Goal: Transaction & Acquisition: Purchase product/service

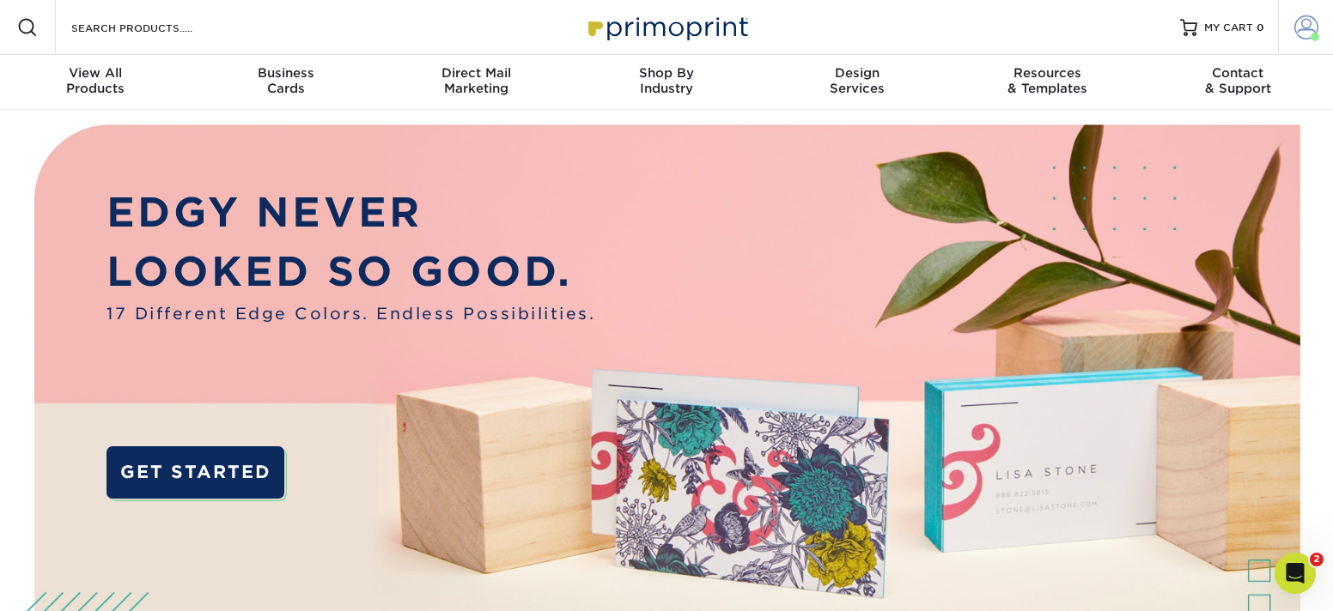
click at [1302, 27] on span at bounding box center [1306, 27] width 24 height 24
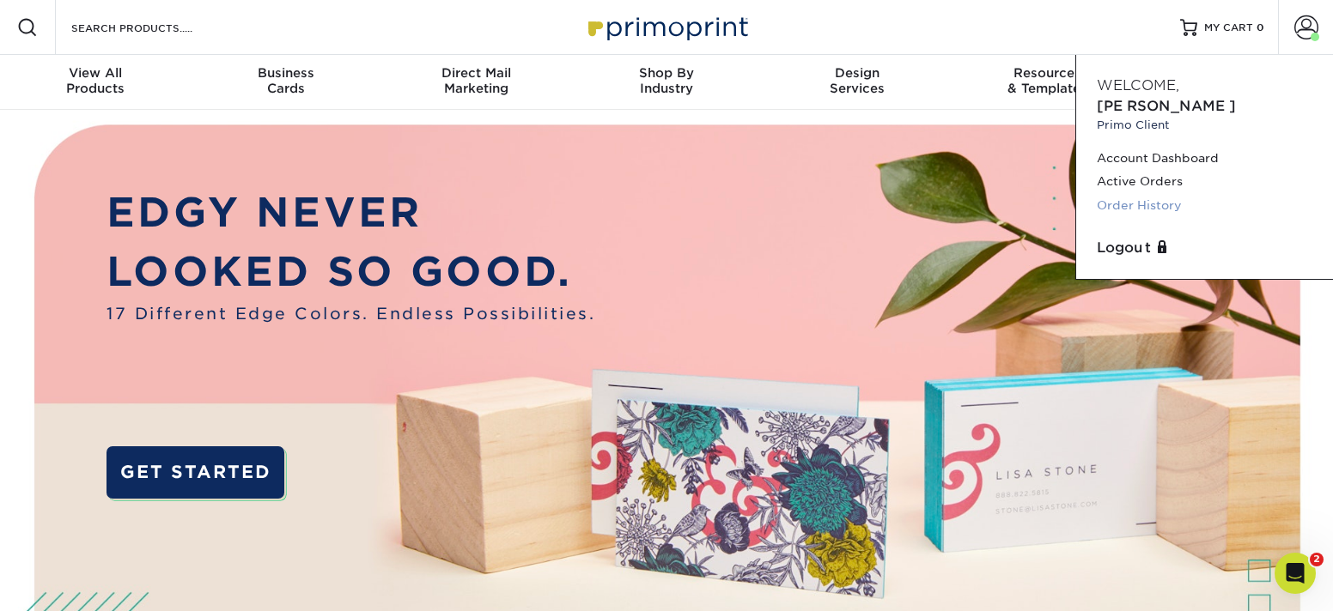
click at [1138, 194] on link "Order History" at bounding box center [1205, 205] width 216 height 23
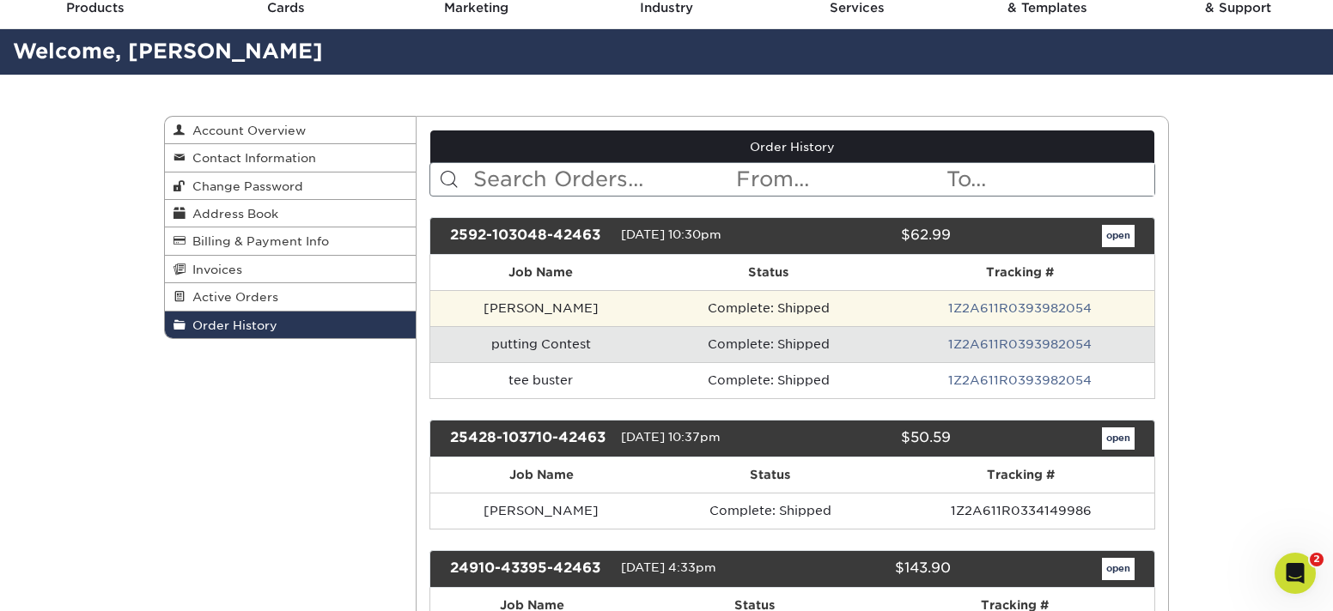
scroll to position [82, 0]
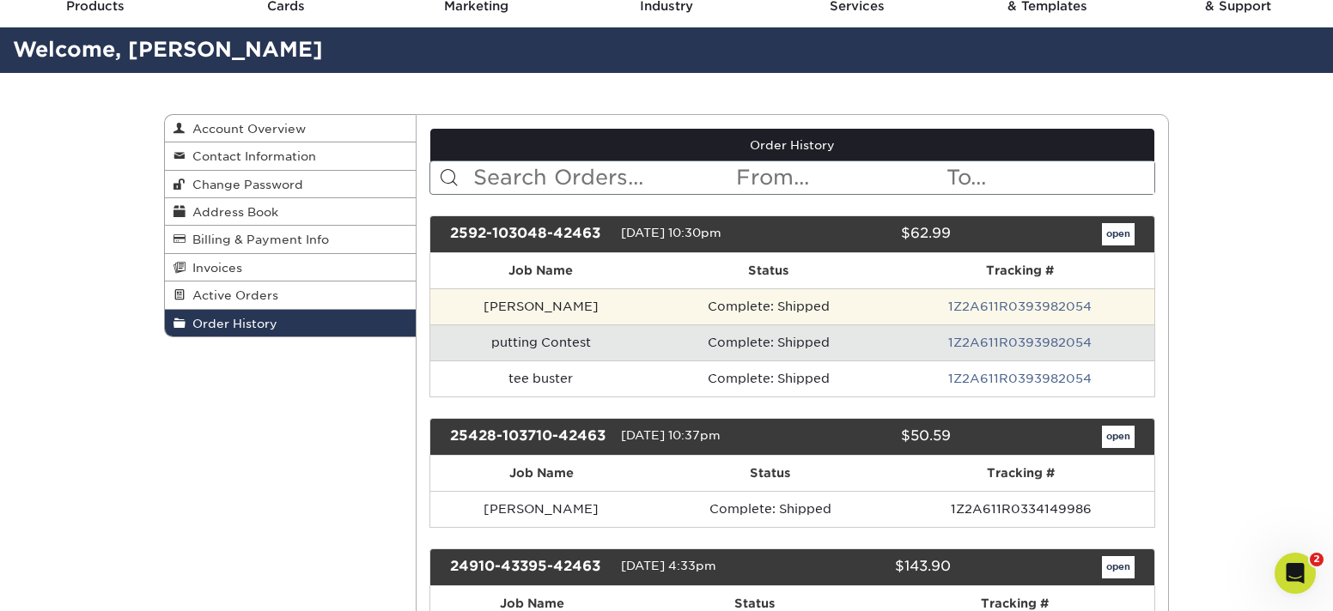
click at [565, 307] on td "[PERSON_NAME]" at bounding box center [541, 307] width 222 height 36
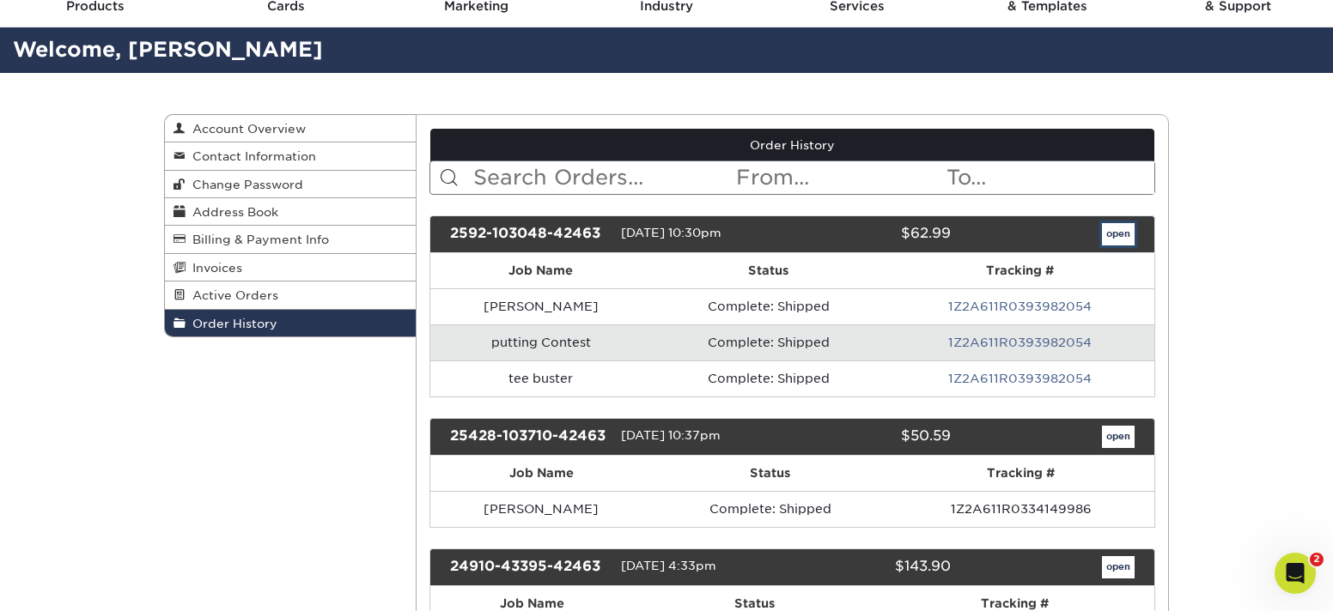
click at [1109, 233] on link "open" at bounding box center [1118, 234] width 33 height 22
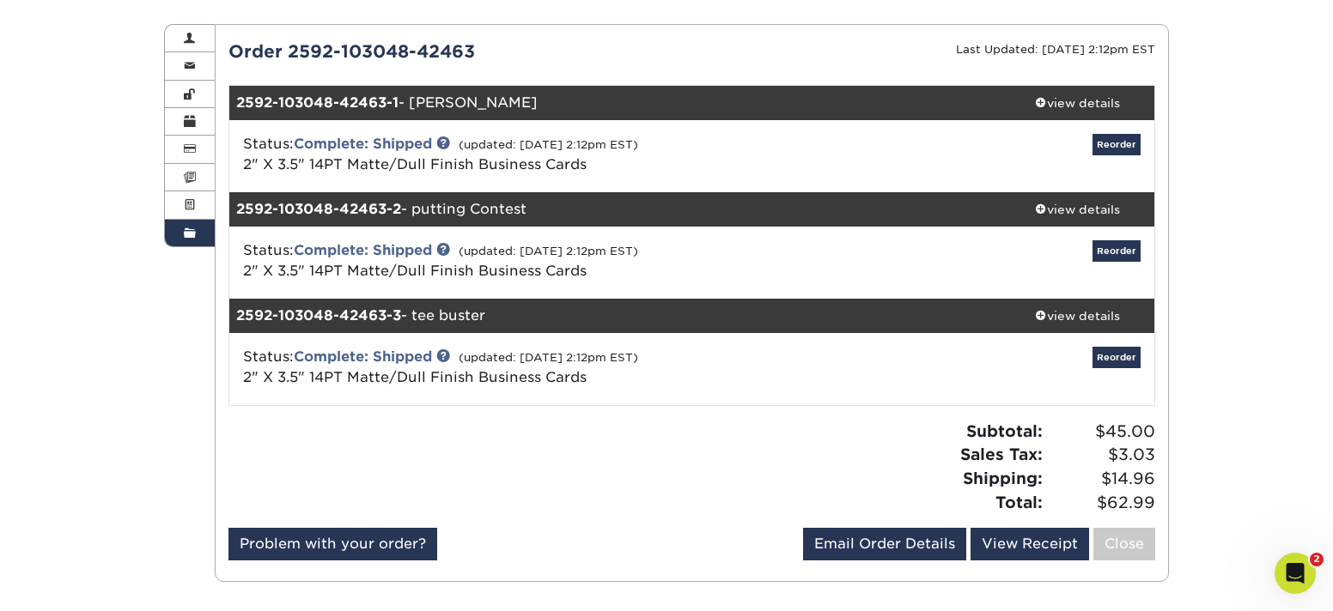
scroll to position [175, 0]
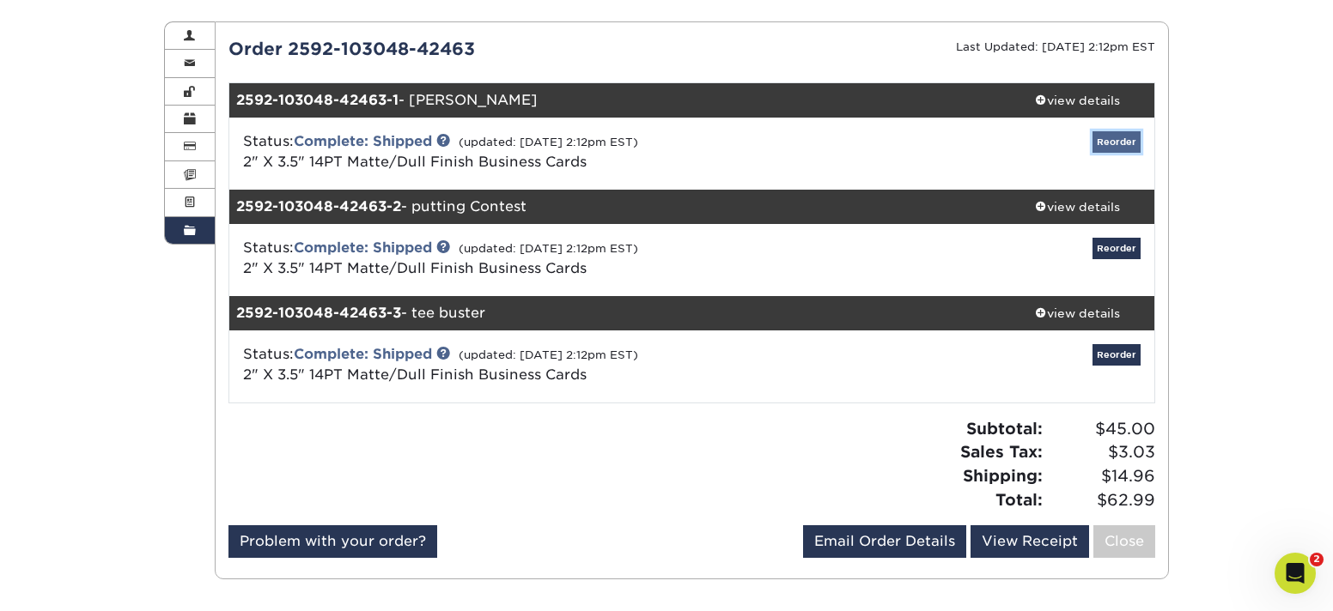
click at [1120, 144] on link "Reorder" at bounding box center [1116, 141] width 48 height 21
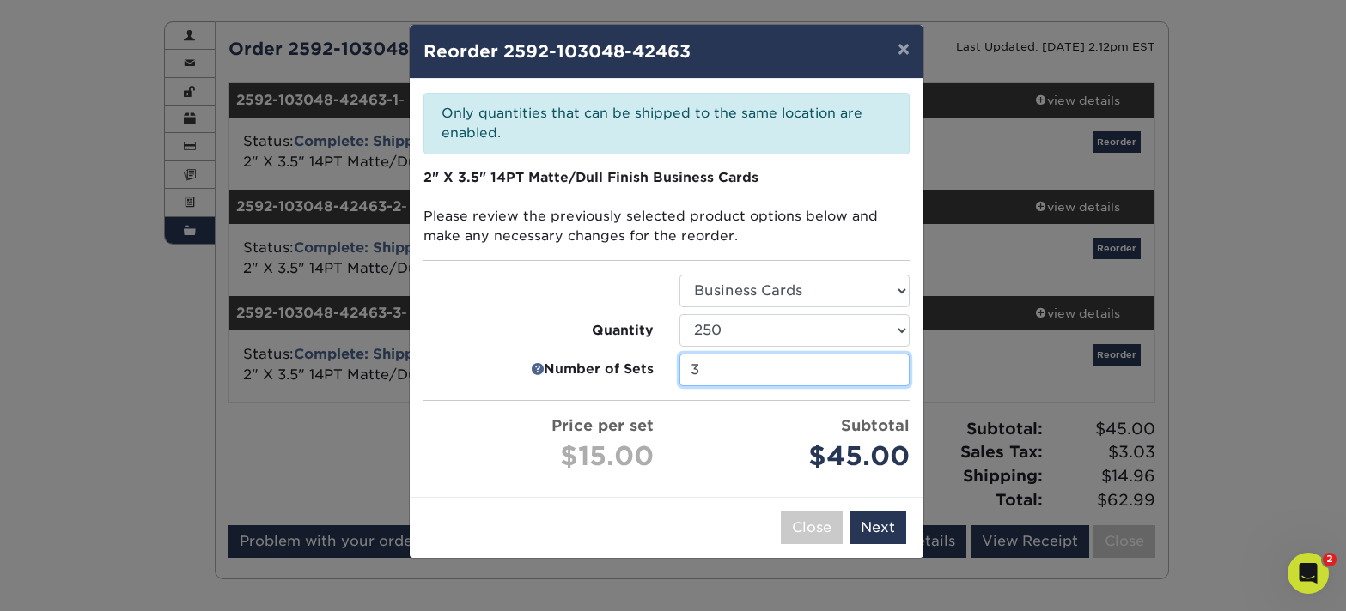
click at [778, 372] on input "3" at bounding box center [794, 370] width 230 height 33
drag, startPoint x: 708, startPoint y: 372, endPoint x: 664, endPoint y: 370, distance: 44.7
click at [664, 370] on li "Number of Sets 3" at bounding box center [666, 370] width 512 height 33
click at [898, 53] on button "×" at bounding box center [904, 49] width 40 height 48
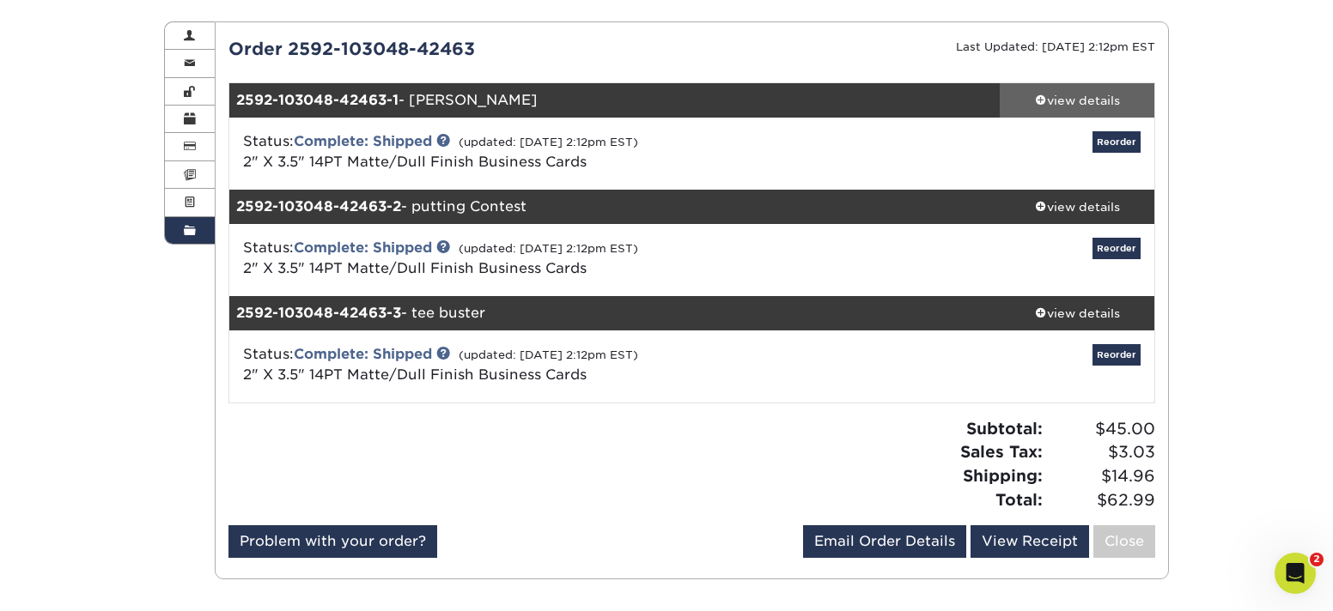
click at [1058, 99] on div "view details" at bounding box center [1077, 100] width 155 height 17
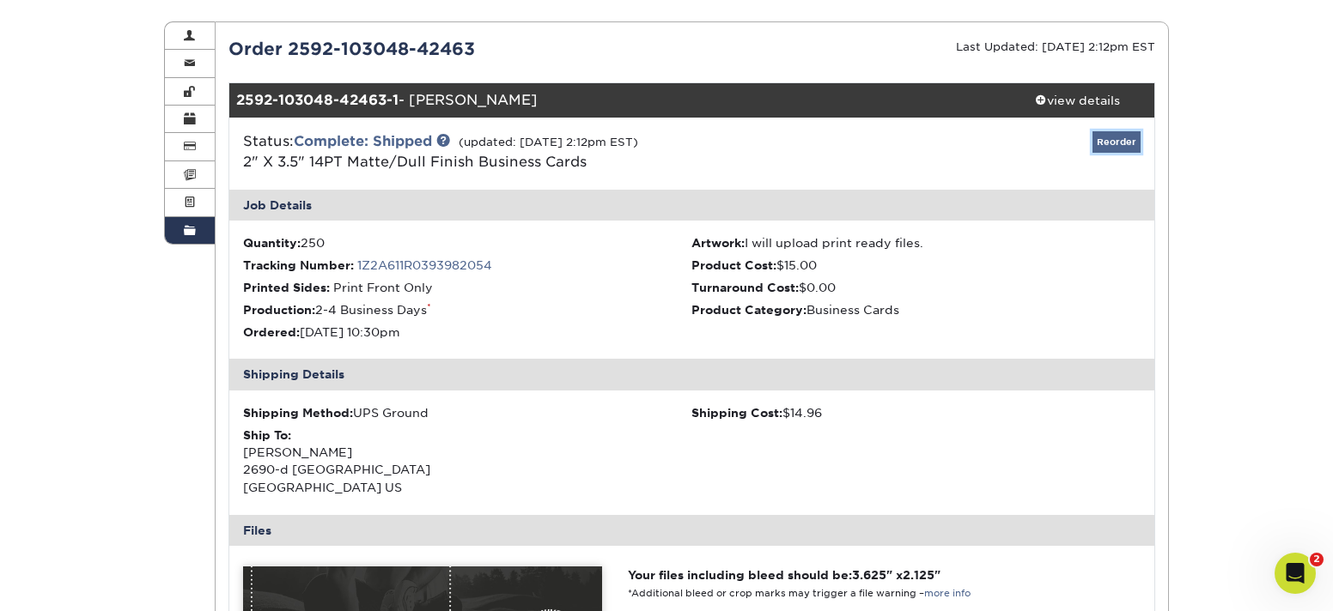
click at [1115, 141] on link "Reorder" at bounding box center [1116, 141] width 48 height 21
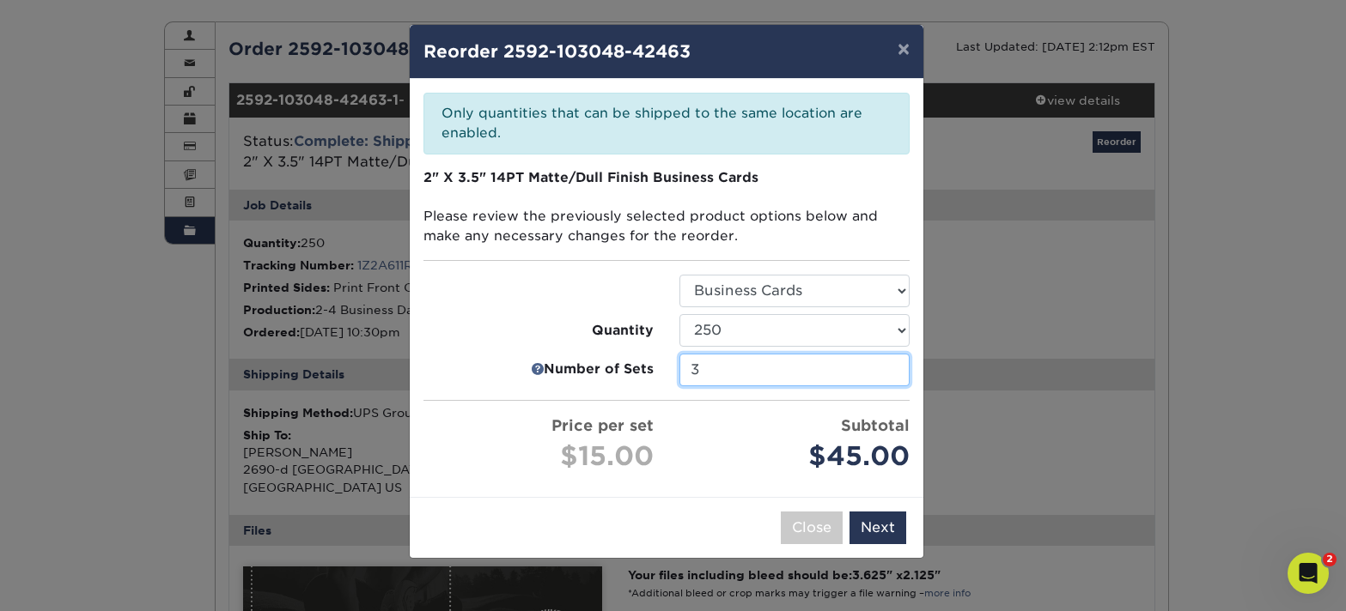
click at [794, 368] on input "3" at bounding box center [794, 370] width 230 height 33
drag, startPoint x: 711, startPoint y: 369, endPoint x: 661, endPoint y: 368, distance: 49.8
click at [661, 369] on li "Number of Sets 3" at bounding box center [666, 370] width 512 height 33
type input "1"
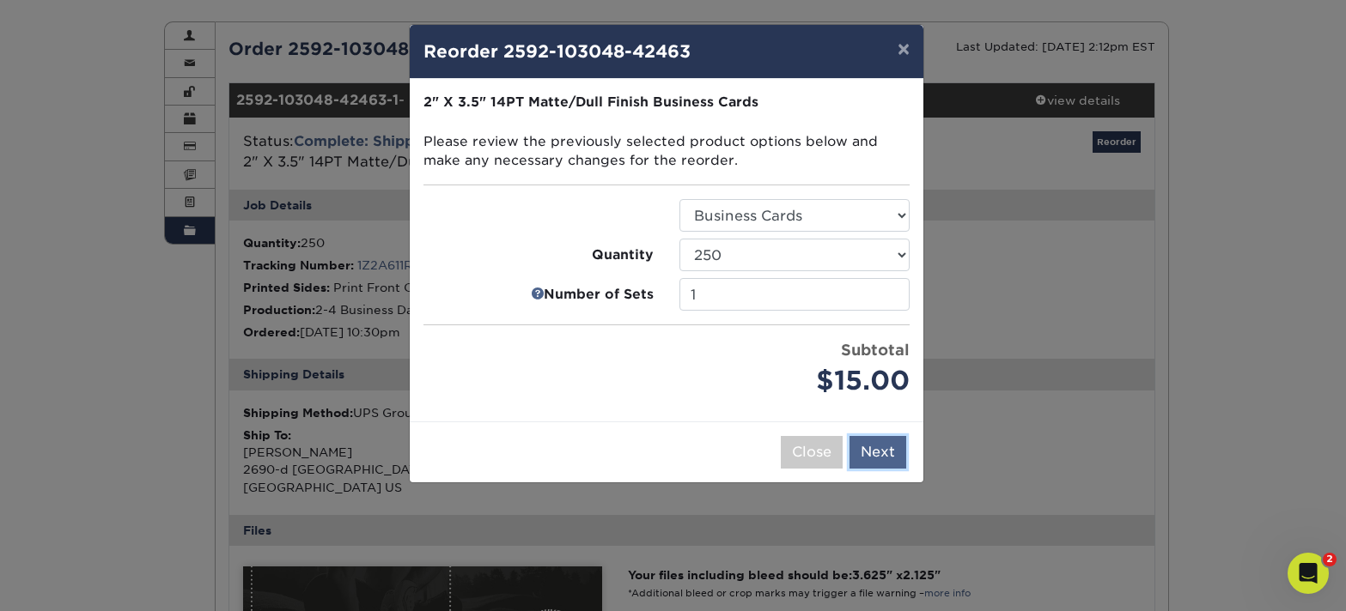
click at [888, 452] on button "Next" at bounding box center [877, 452] width 57 height 33
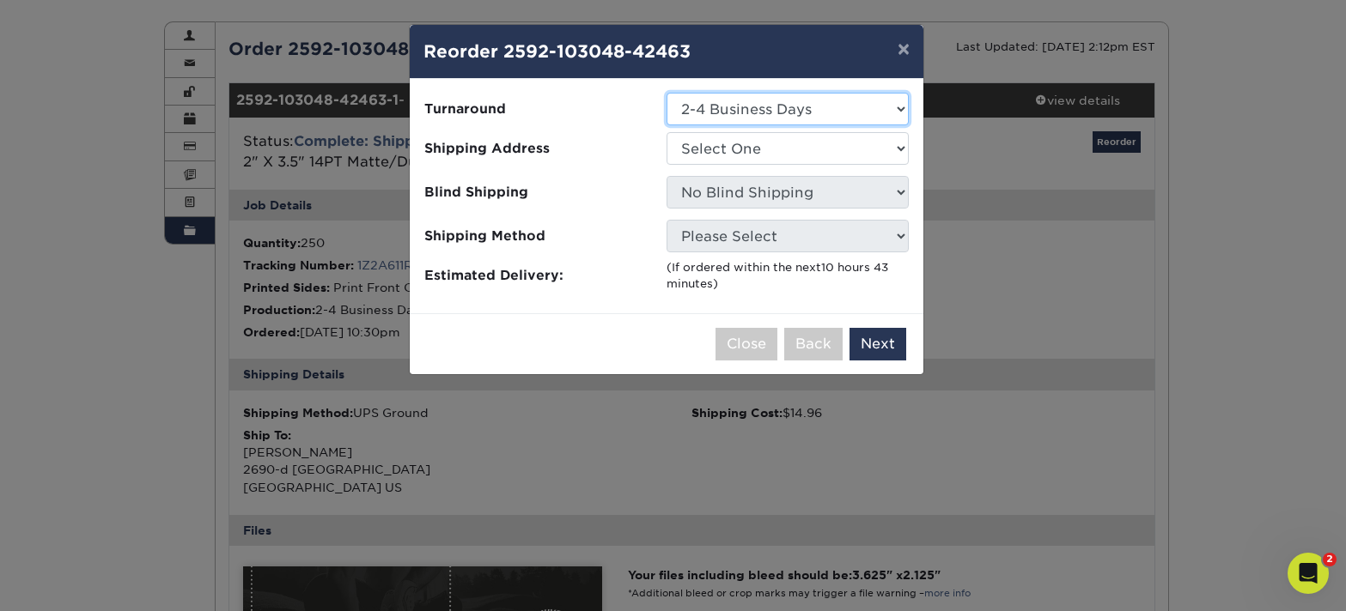
click at [781, 112] on select "Select One 2-4 Business Days 2 Day Next Business Day" at bounding box center [787, 109] width 242 height 33
select select "d8df8b70-d390-4153-9c7a-43521ca70488"
click at [761, 154] on select "Select One [US_STATE] Office Marketing Manager [PERSON_NAME][GEOGRAPHIC_DATA] […" at bounding box center [787, 148] width 242 height 33
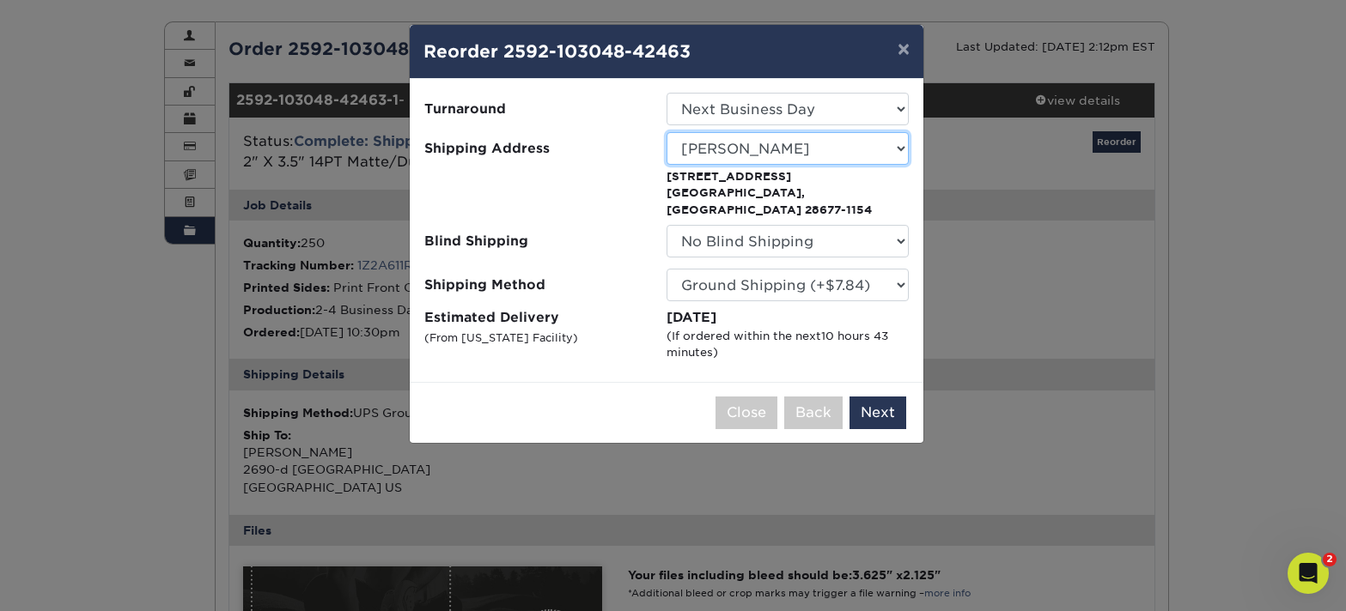
click at [770, 157] on select "Select One [US_STATE] Office Marketing Manager [PERSON_NAME][GEOGRAPHIC_DATA] […" at bounding box center [787, 148] width 242 height 33
select select "153188"
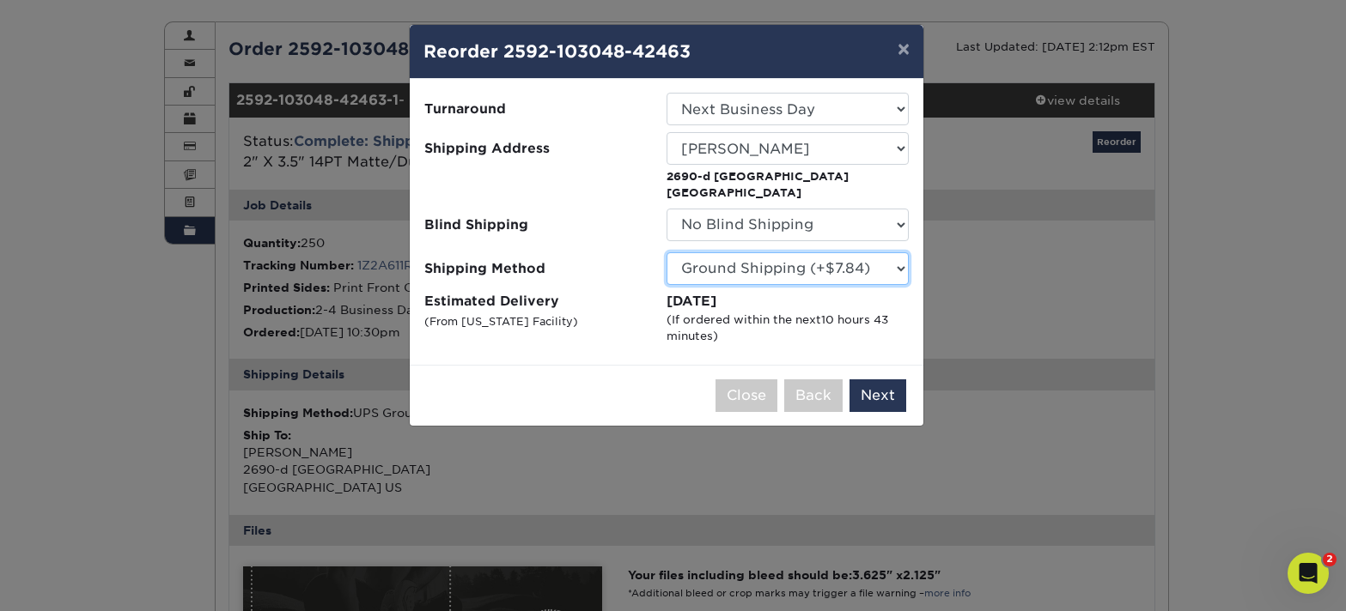
click at [809, 258] on select "Please Select Ground Shipping (+$7.84) 3 Day Shipping Service (+$15.34) 2 Day A…" at bounding box center [787, 268] width 242 height 33
click at [781, 271] on select "Please Select Ground Shipping (+$7.84) 3 Day Shipping Service (+$15.34) 2 Day A…" at bounding box center [787, 268] width 242 height 33
click at [776, 270] on select "Please Select Ground Shipping (+$7.84) 3 Day Shipping Service (+$15.34) 2 Day A…" at bounding box center [787, 268] width 242 height 33
click at [772, 269] on select "Please Select Ground Shipping (+$7.84) 3 Day Shipping Service (+$15.34) 2 Day A…" at bounding box center [787, 268] width 242 height 33
click at [781, 265] on select "Please Select Ground Shipping (+$7.84) 3 Day Shipping Service (+$15.34) 2 Day A…" at bounding box center [787, 268] width 242 height 33
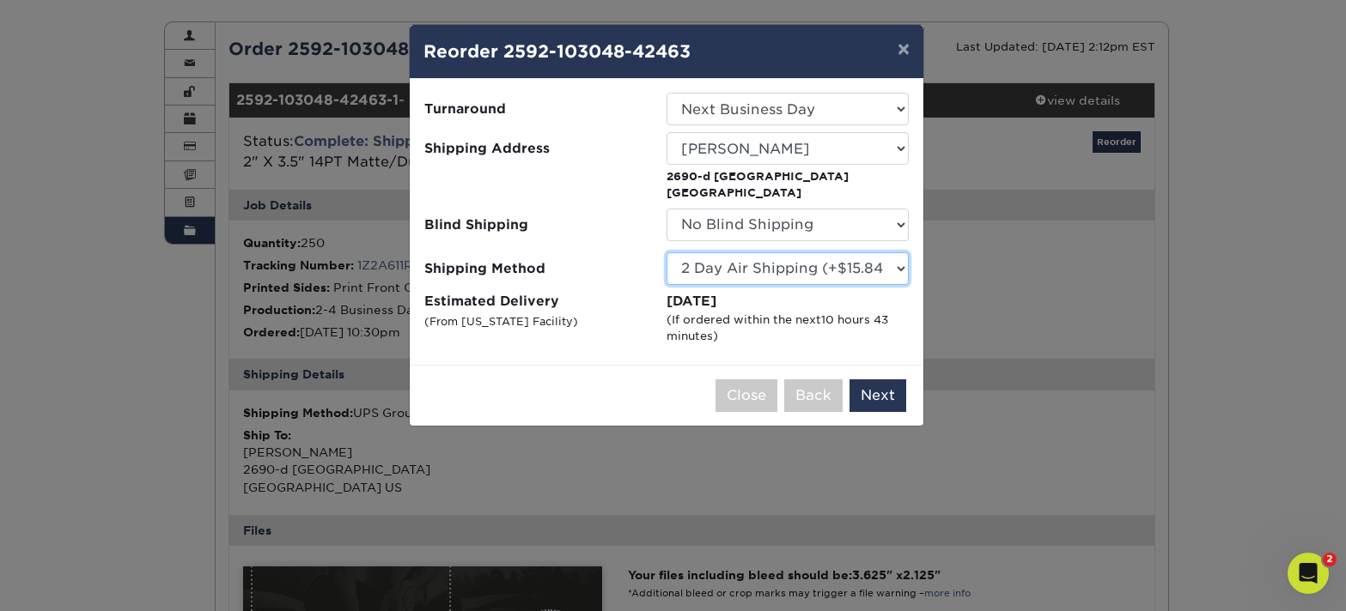
click at [785, 268] on select "Please Select Ground Shipping (+$7.84) 3 Day Shipping Service (+$15.34) 2 Day A…" at bounding box center [787, 268] width 242 height 33
select select "-1"
click at [898, 55] on button "×" at bounding box center [904, 49] width 40 height 48
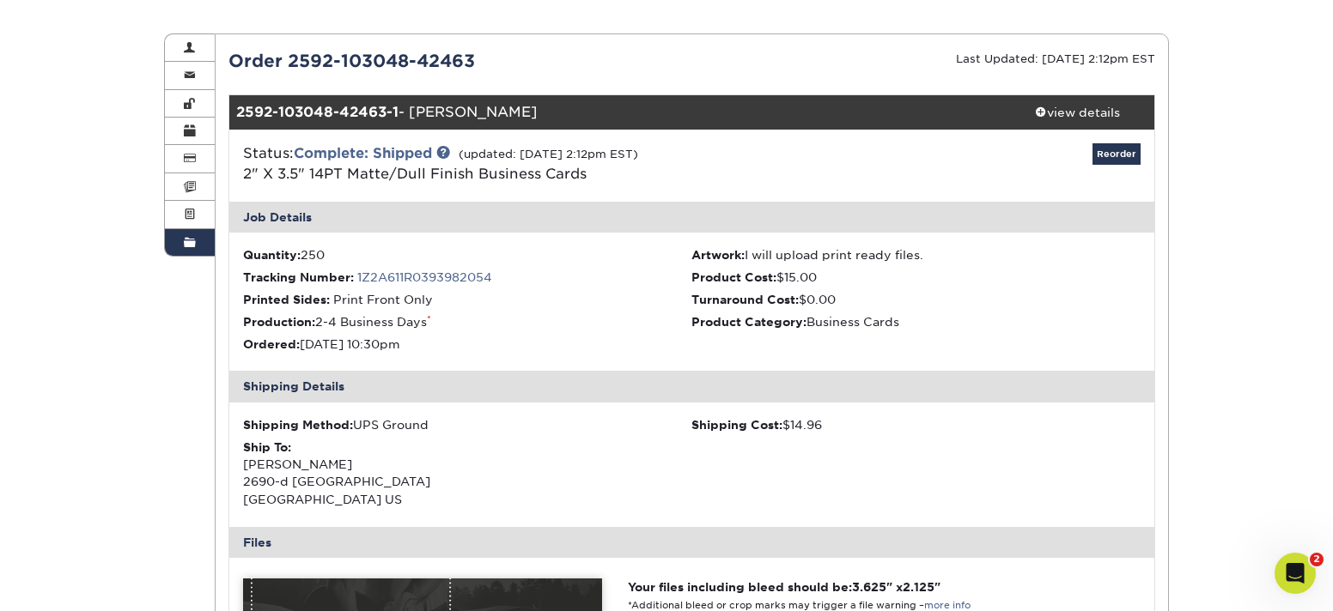
scroll to position [177, 0]
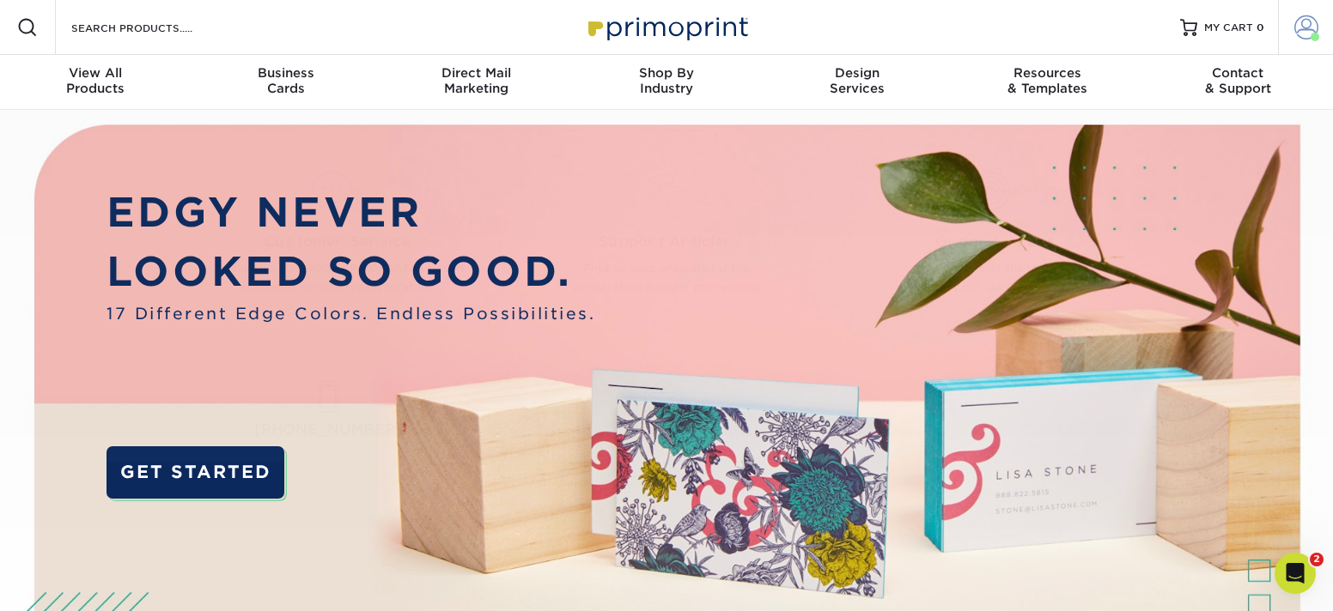
click at [1304, 41] on link "Account" at bounding box center [1305, 27] width 55 height 55
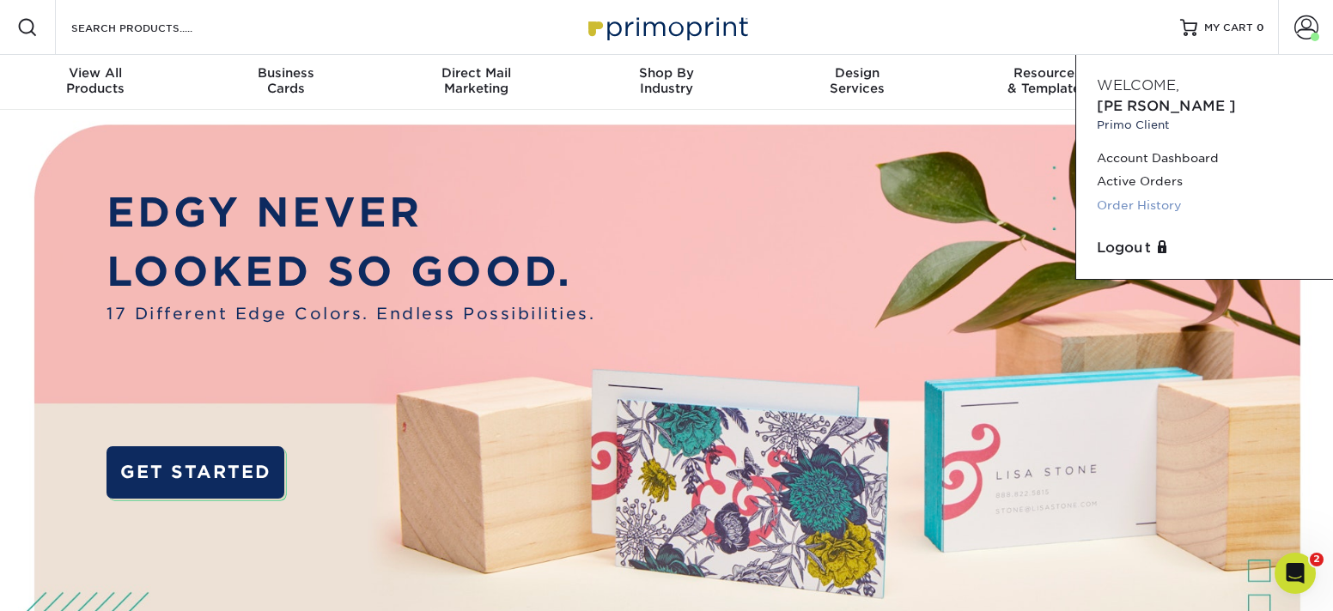
click at [1129, 194] on link "Order History" at bounding box center [1205, 205] width 216 height 23
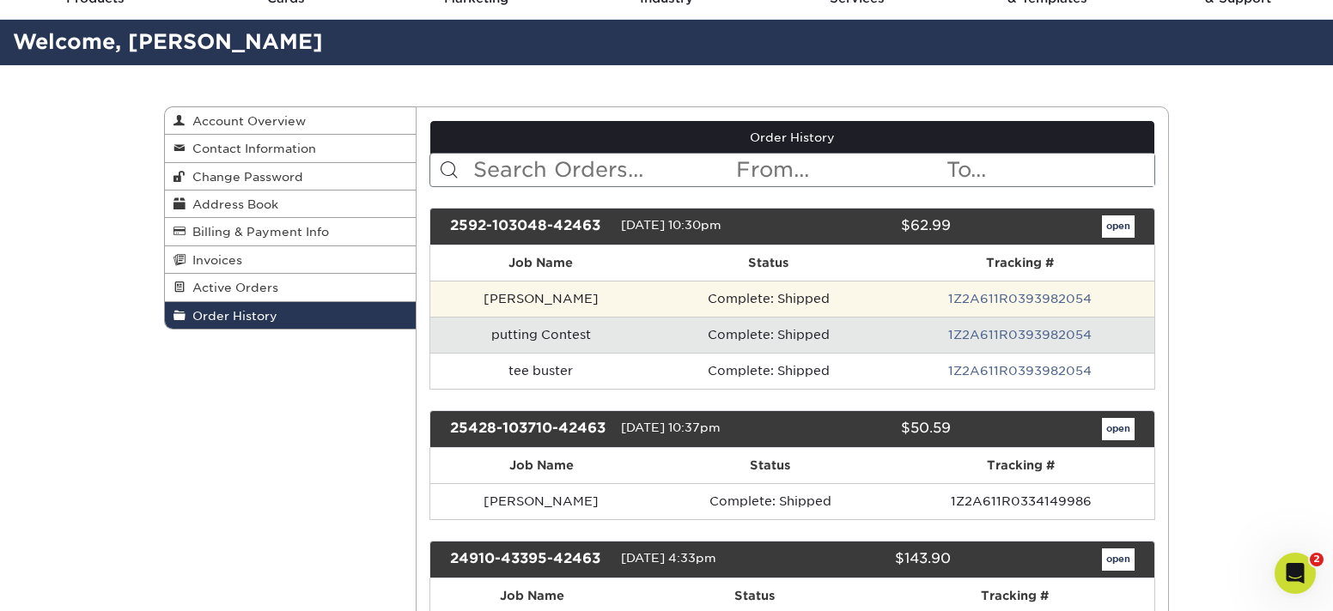
scroll to position [85, 0]
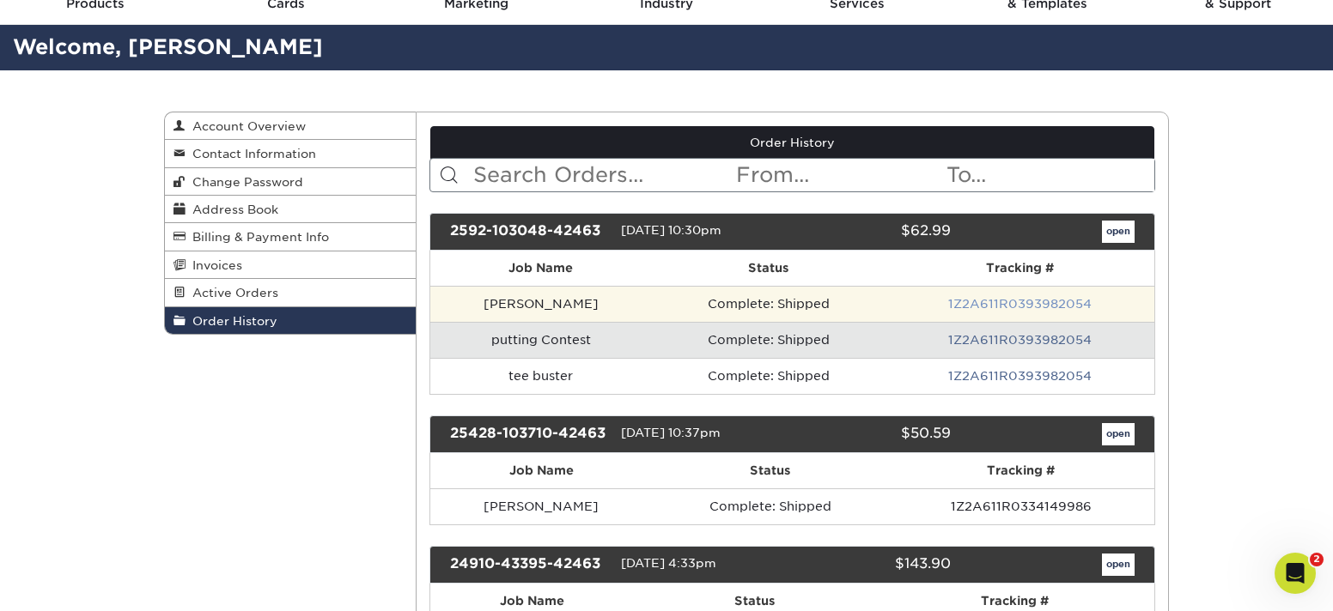
click at [982, 301] on link "1Z2A611R0393982054" at bounding box center [1019, 304] width 143 height 14
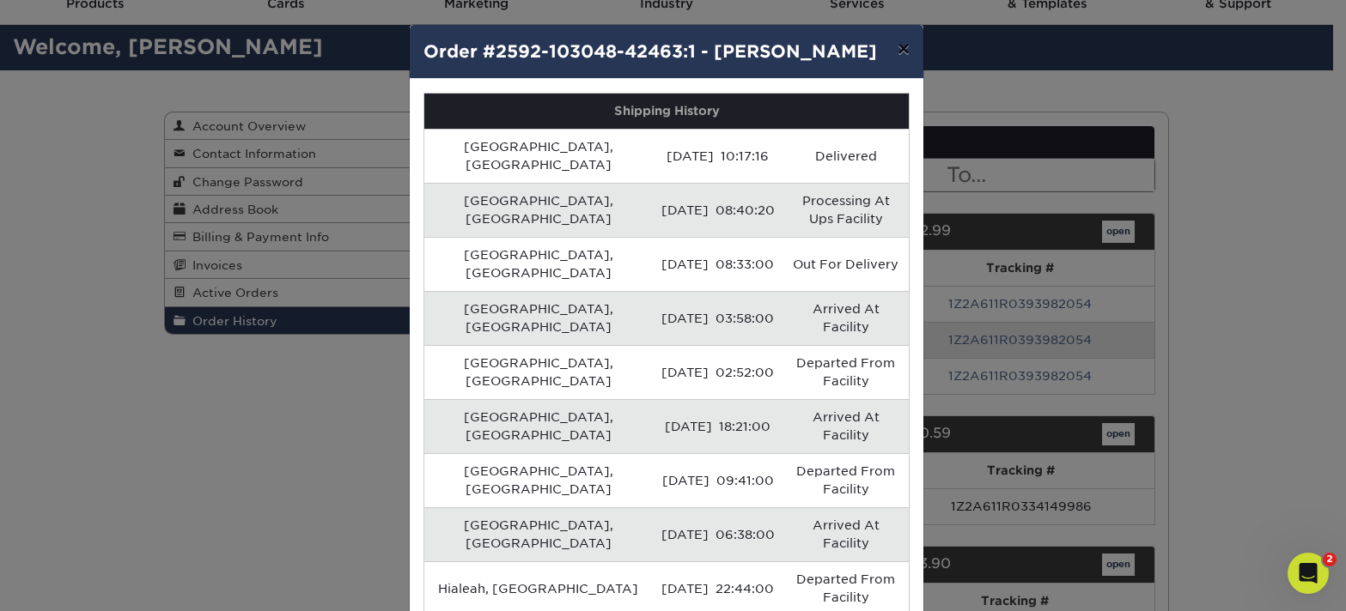
click at [906, 52] on button "×" at bounding box center [904, 49] width 40 height 48
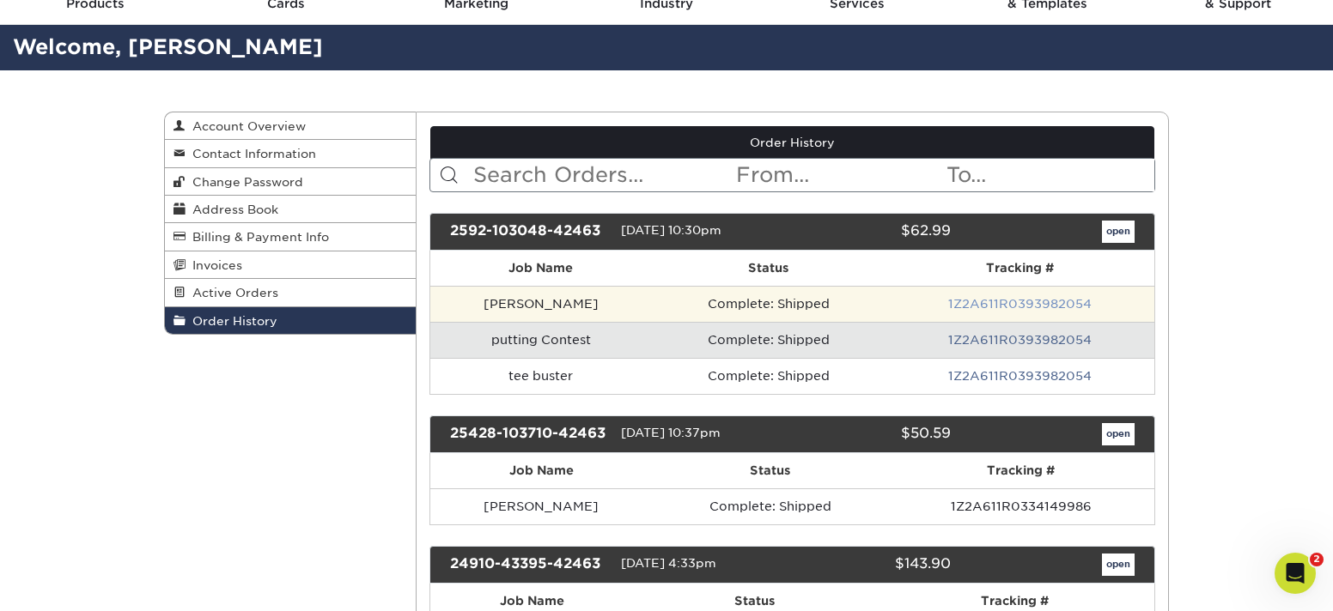
click at [992, 307] on link "1Z2A611R0393982054" at bounding box center [1019, 304] width 143 height 14
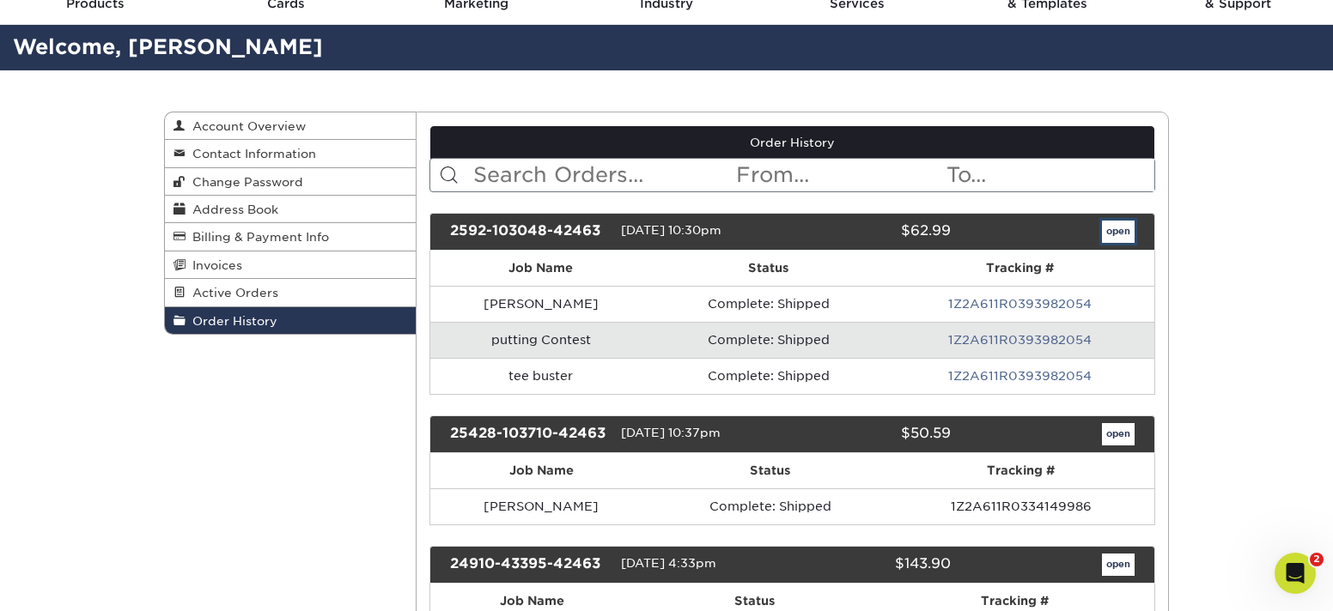
click at [1116, 231] on link "open" at bounding box center [1118, 232] width 33 height 22
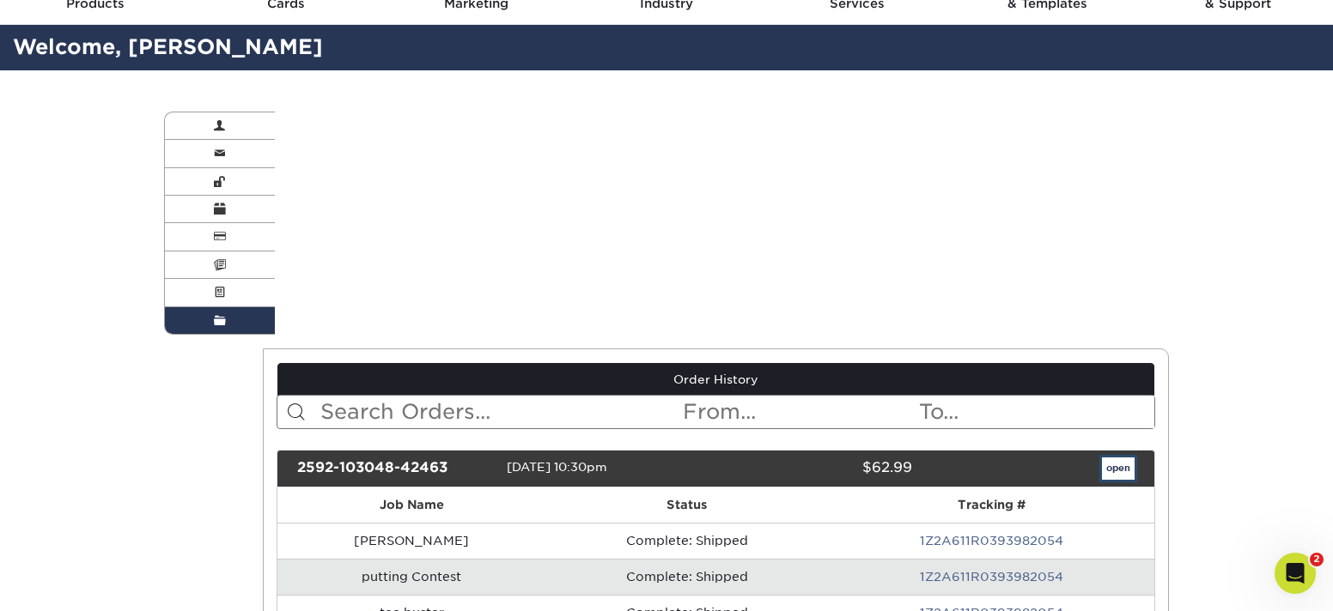
scroll to position [0, 0]
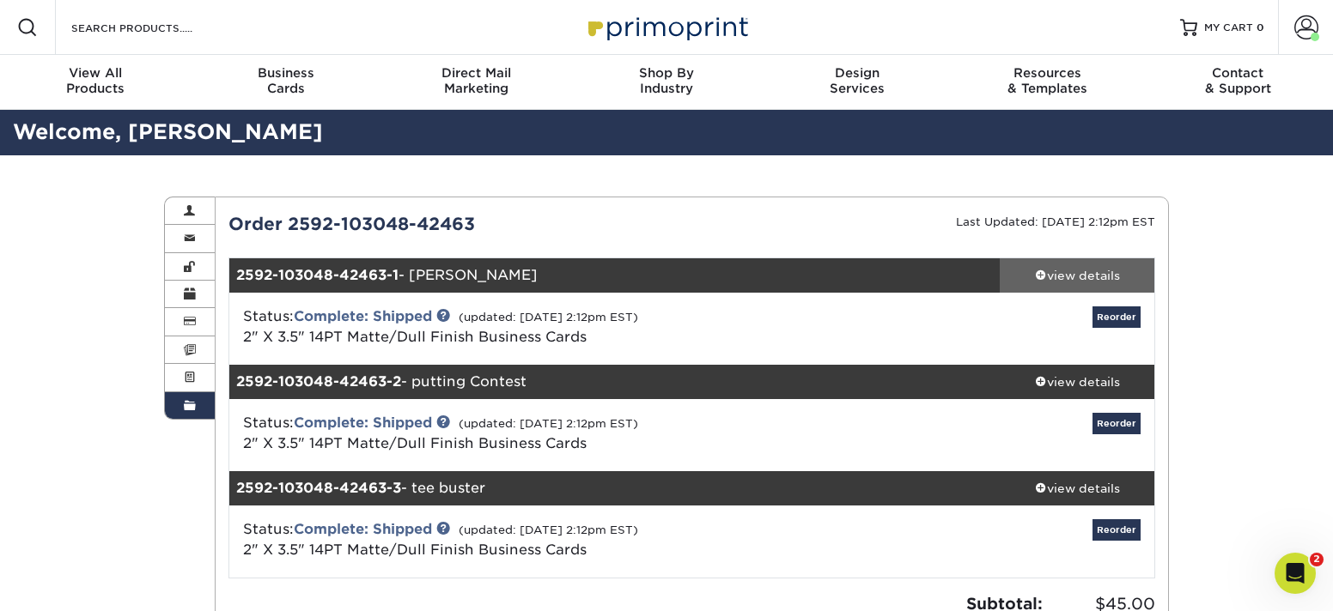
click at [1067, 282] on div "view details" at bounding box center [1077, 275] width 155 height 17
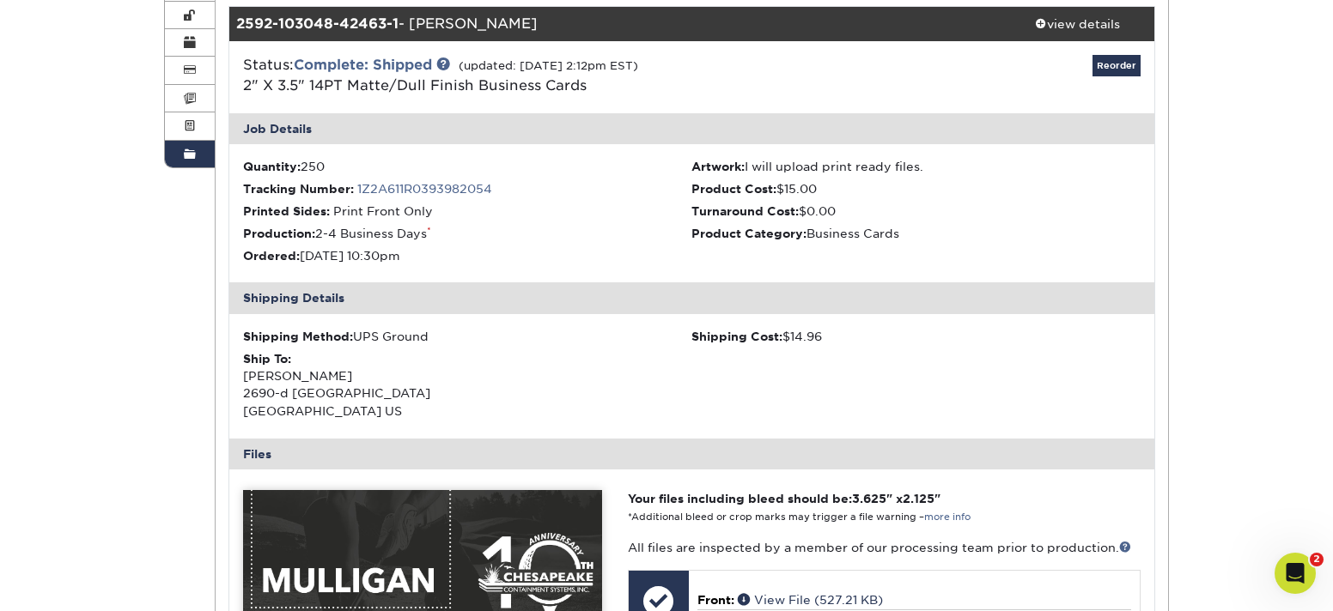
scroll to position [218, 0]
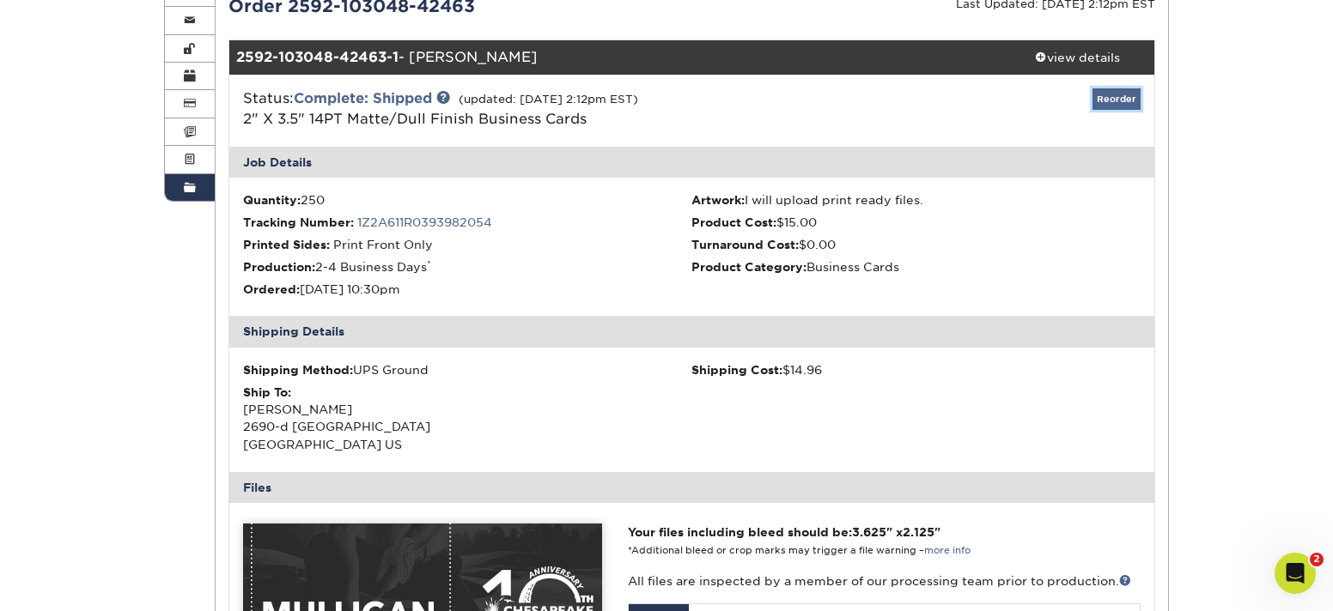
click at [1119, 100] on link "Reorder" at bounding box center [1116, 98] width 48 height 21
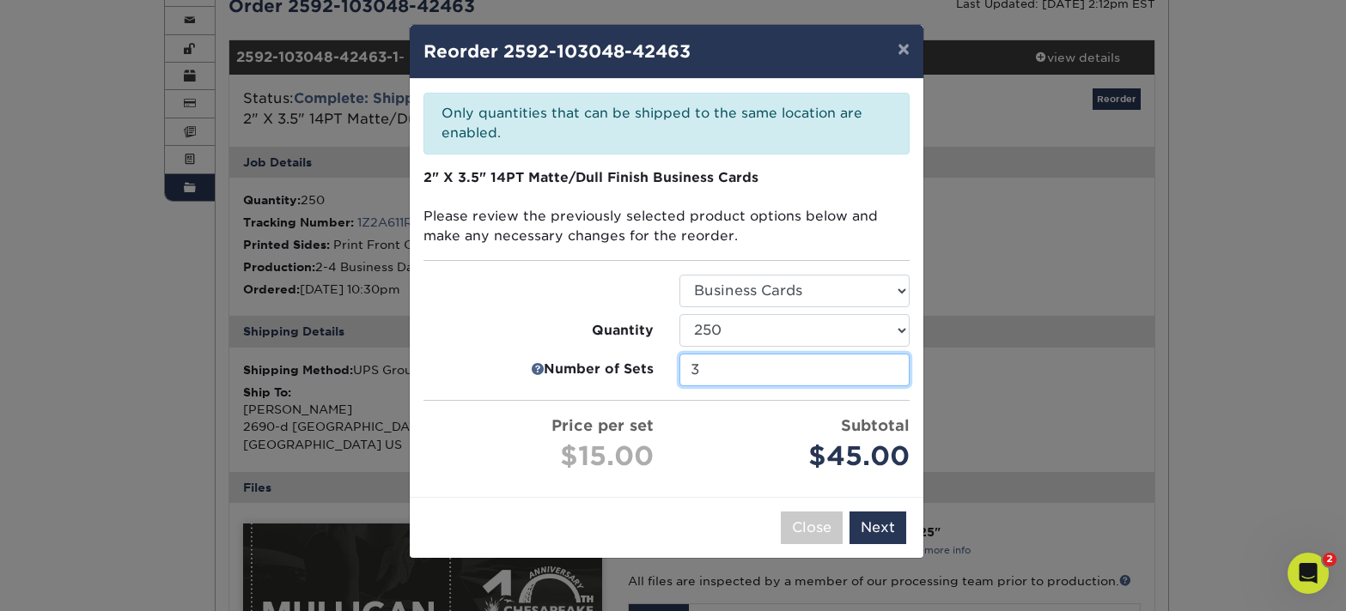
drag, startPoint x: 739, startPoint y: 372, endPoint x: 675, endPoint y: 369, distance: 64.5
click at [676, 369] on div "3" at bounding box center [794, 370] width 256 height 33
type input "1"
click at [887, 531] on div "× Reorder 2592-103048-42463 Please select all options to continue. Only quantit…" at bounding box center [673, 305] width 1346 height 611
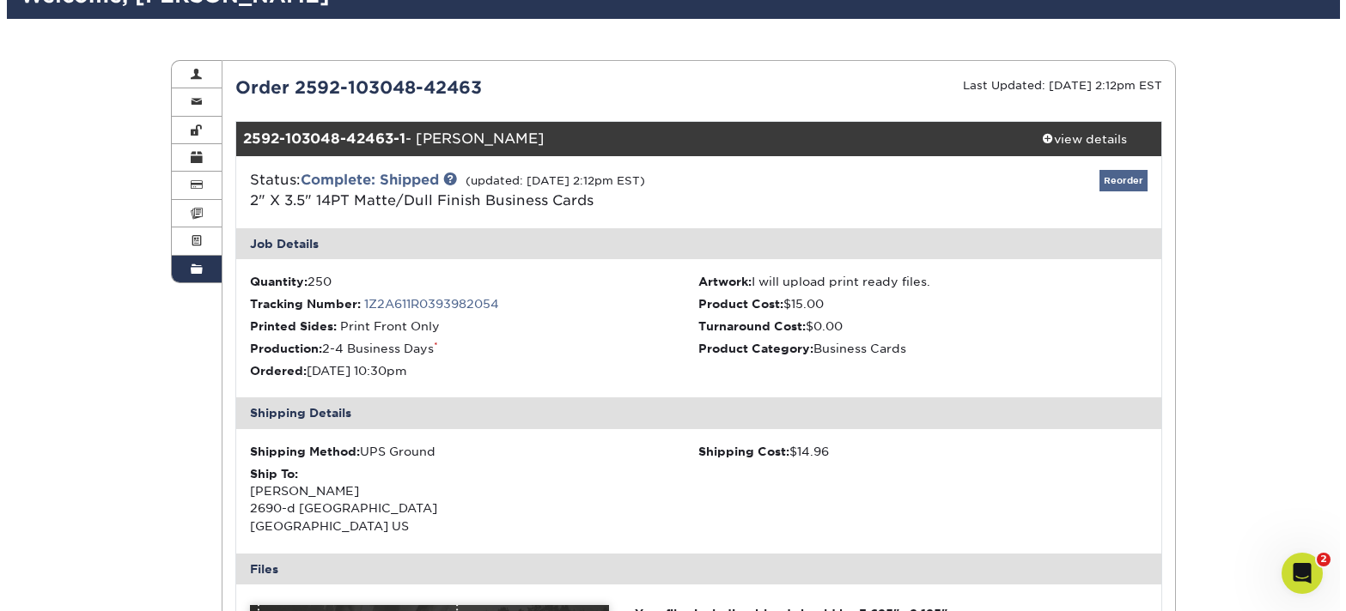
scroll to position [0, 0]
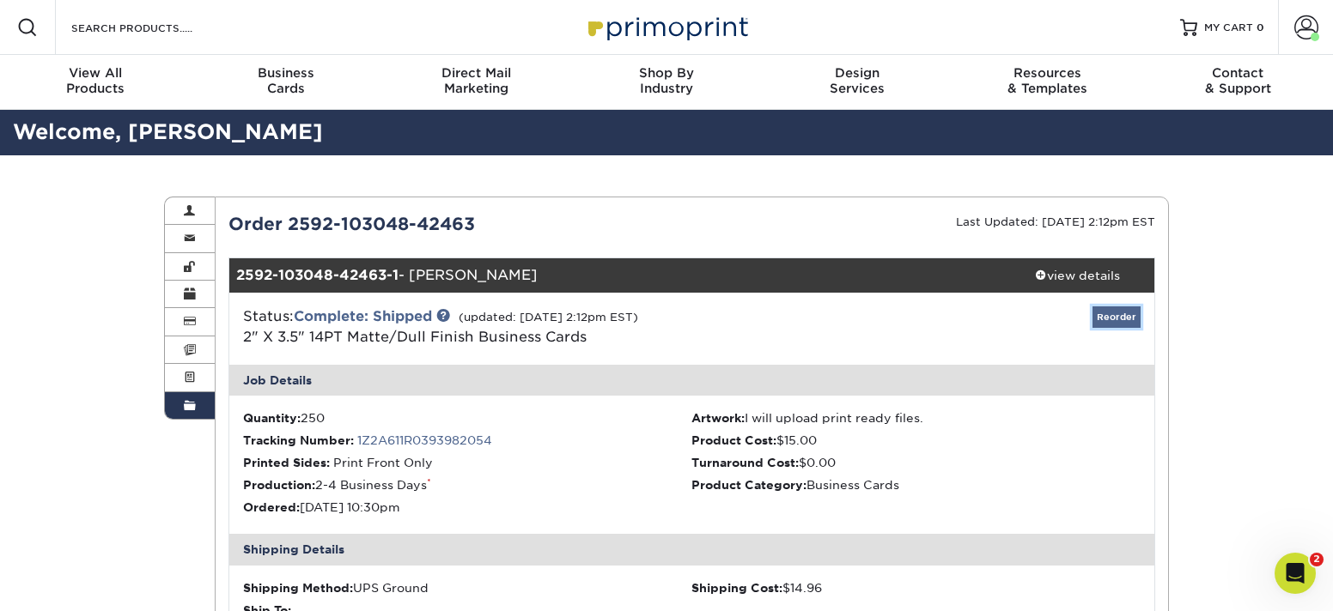
click at [1102, 313] on link "Reorder" at bounding box center [1116, 317] width 48 height 21
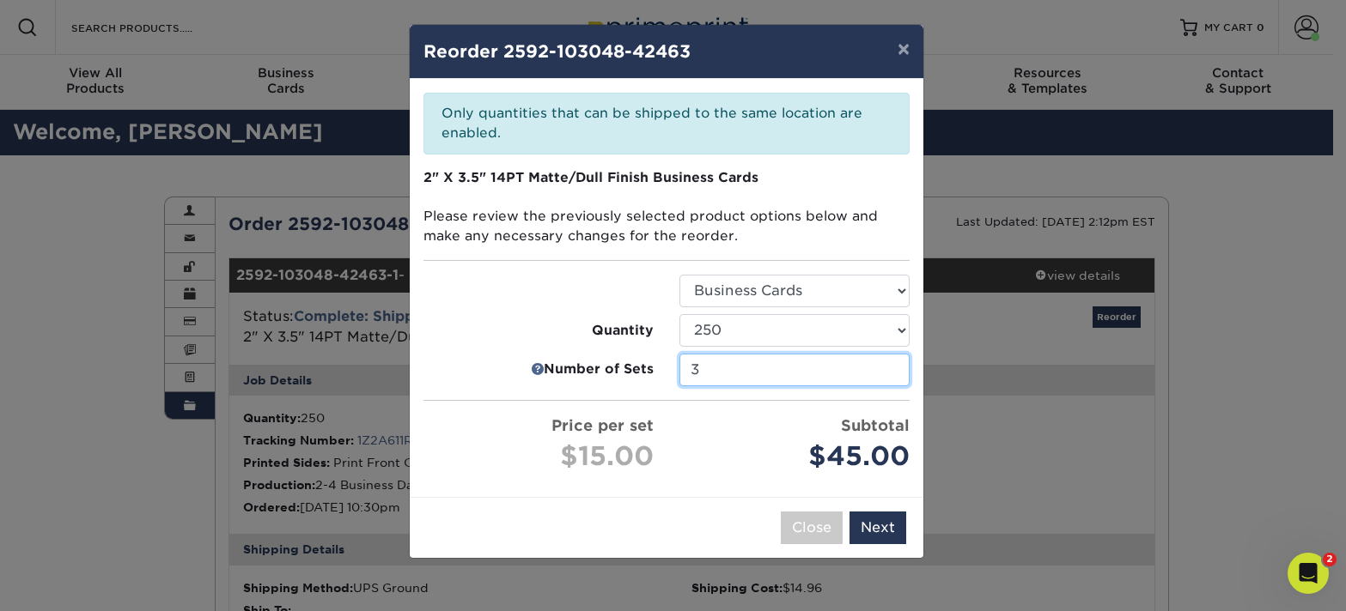
drag, startPoint x: 714, startPoint y: 369, endPoint x: 666, endPoint y: 369, distance: 48.9
click at [666, 369] on div "3" at bounding box center [794, 370] width 256 height 33
type input "1"
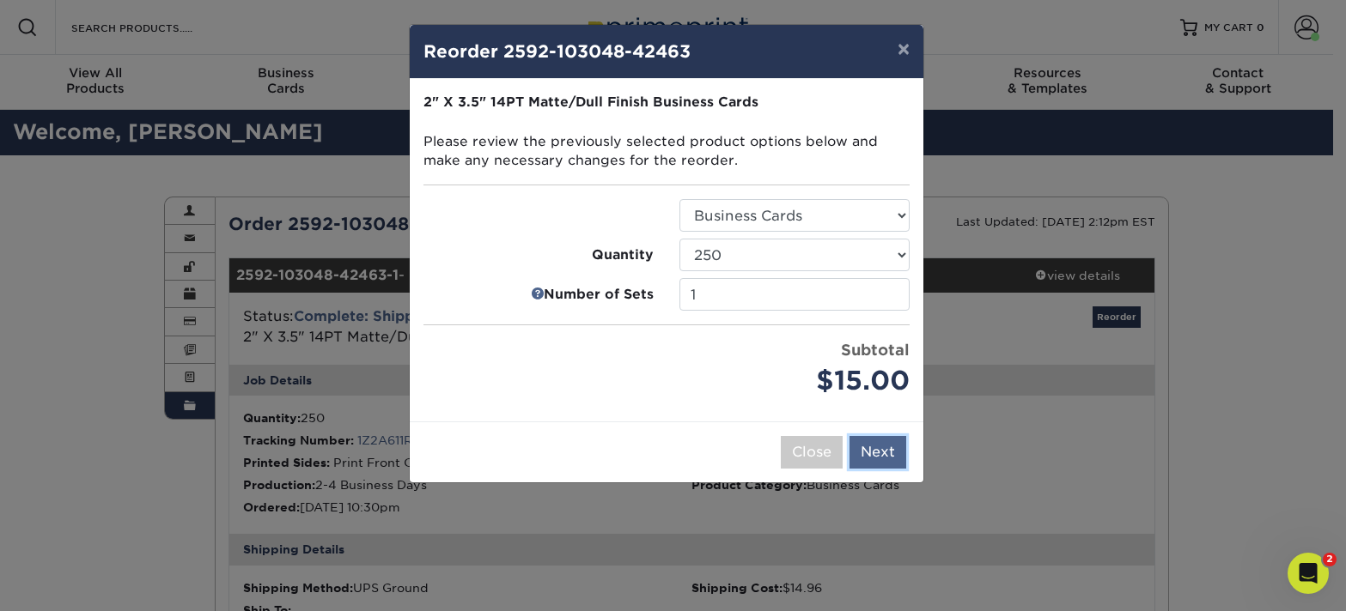
click at [876, 520] on div "× Reorder 2592-103048-42463 Please select all options to continue. Only quantit…" at bounding box center [673, 305] width 1346 height 611
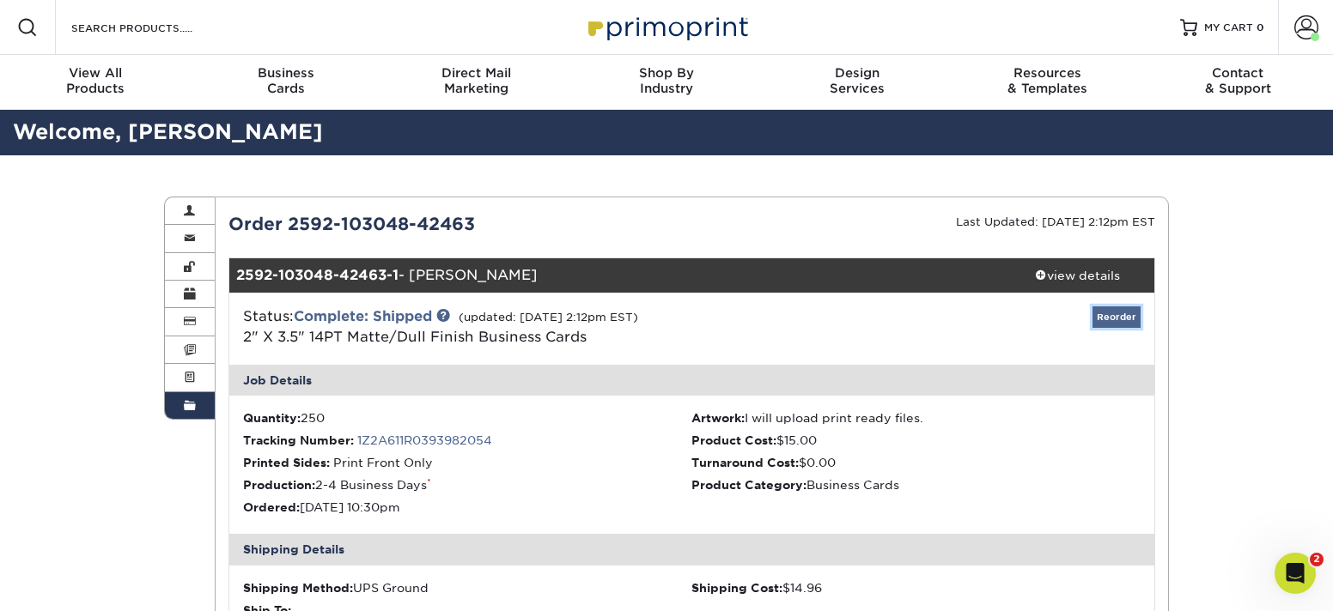
click at [1106, 320] on link "Reorder" at bounding box center [1116, 317] width 48 height 21
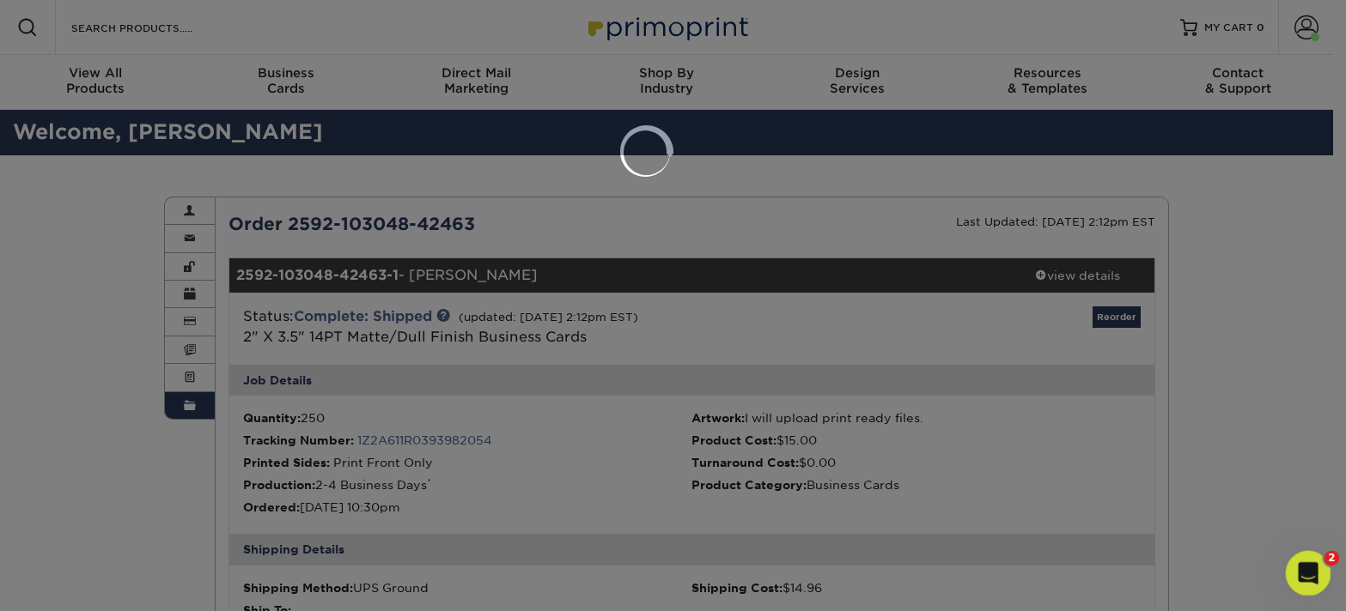
click at [1307, 578] on icon "Open Intercom Messenger" at bounding box center [1306, 571] width 28 height 28
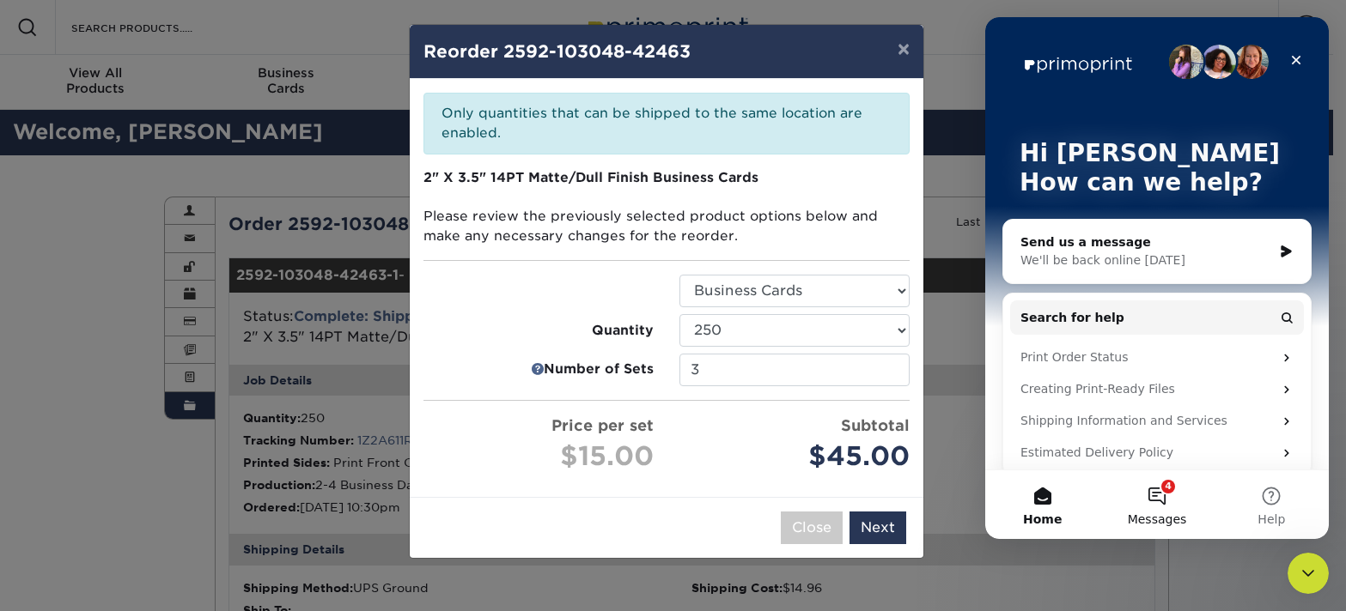
click at [1150, 506] on button "4 Messages" at bounding box center [1156, 505] width 114 height 69
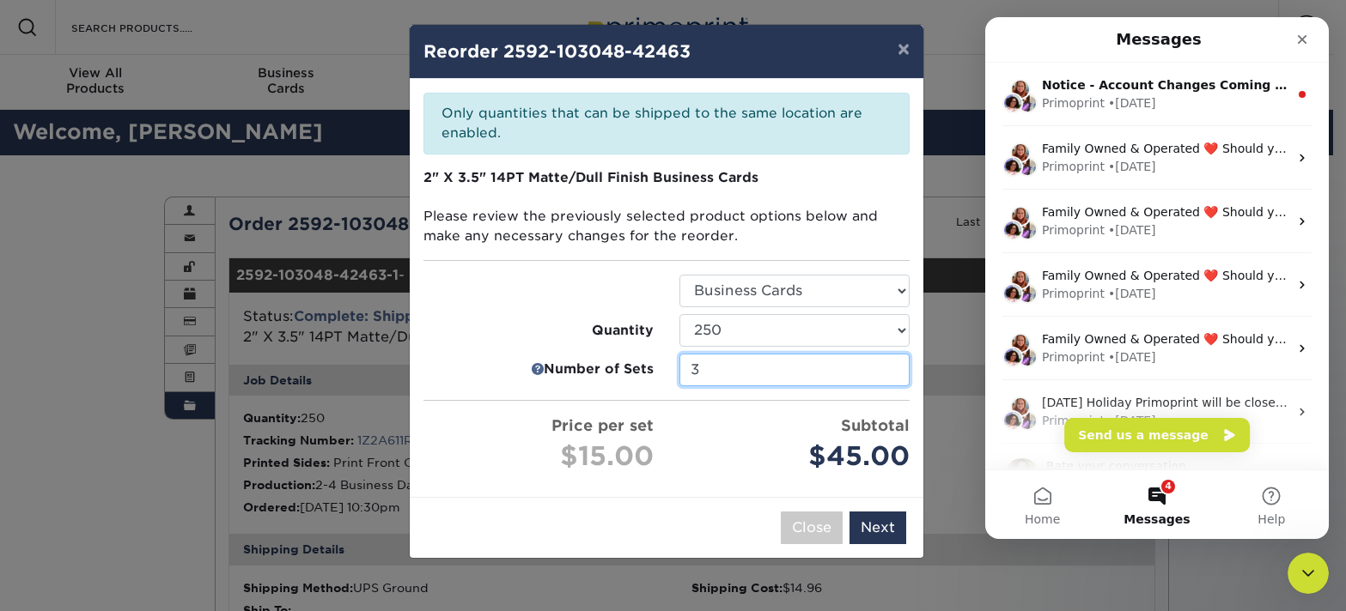
click at [711, 368] on input "3" at bounding box center [794, 370] width 230 height 33
drag, startPoint x: 696, startPoint y: 370, endPoint x: 675, endPoint y: 371, distance: 21.5
click at [675, 371] on div "3" at bounding box center [794, 370] width 256 height 33
click at [740, 359] on input "1" at bounding box center [794, 370] width 230 height 33
type input "1"
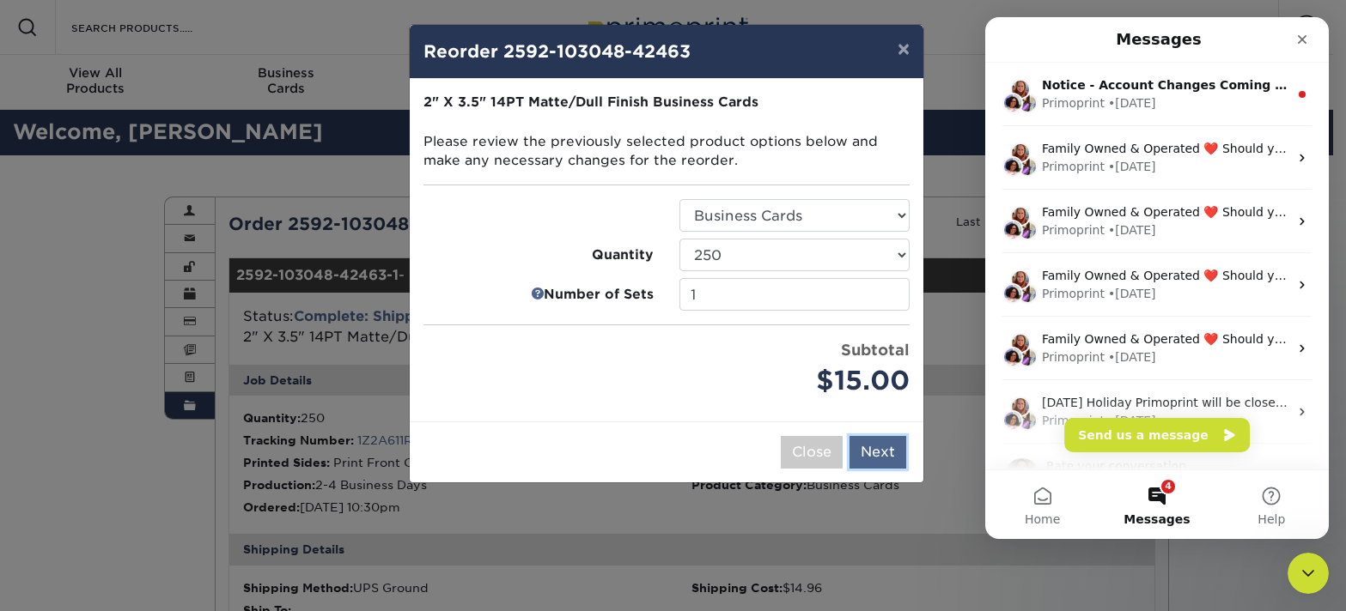
click at [886, 464] on button "Next" at bounding box center [877, 452] width 57 height 33
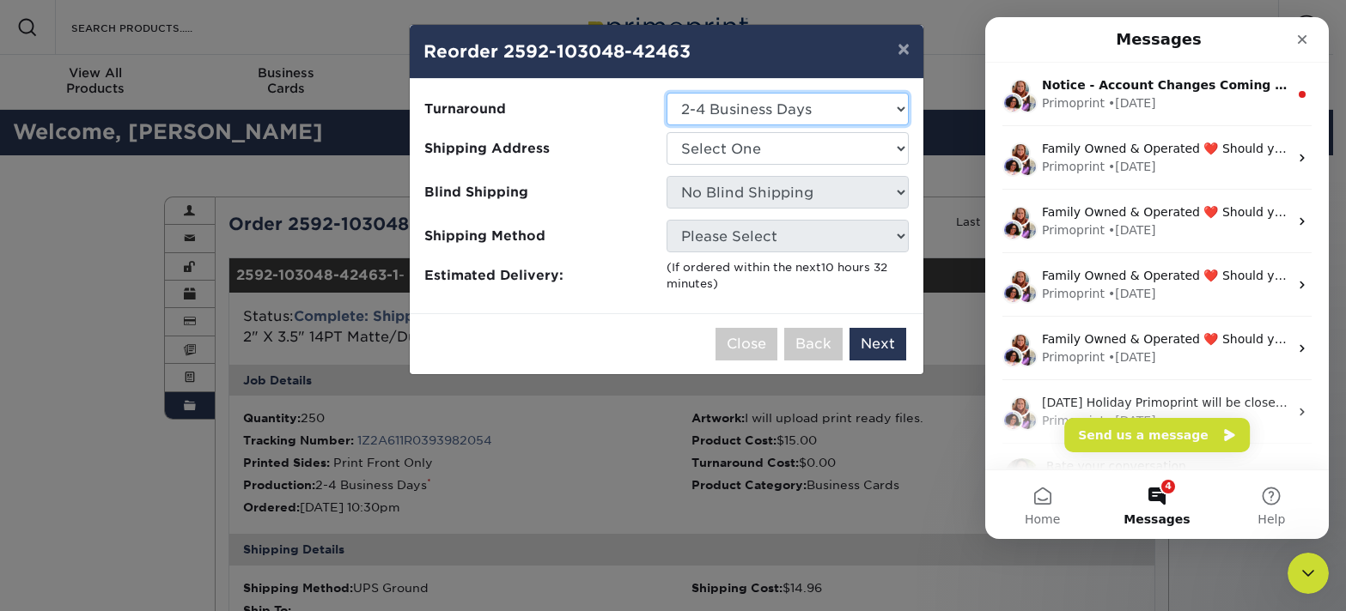
click at [781, 103] on select "Select One 2-4 Business Days 2 Day Next Business Day" at bounding box center [787, 109] width 242 height 33
select select "d8df8b70-d390-4153-9c7a-43521ca70488"
click at [745, 149] on select "Select One [US_STATE] Office Marketing Manager [PERSON_NAME][GEOGRAPHIC_DATA] […" at bounding box center [787, 148] width 242 height 33
select select "153188"
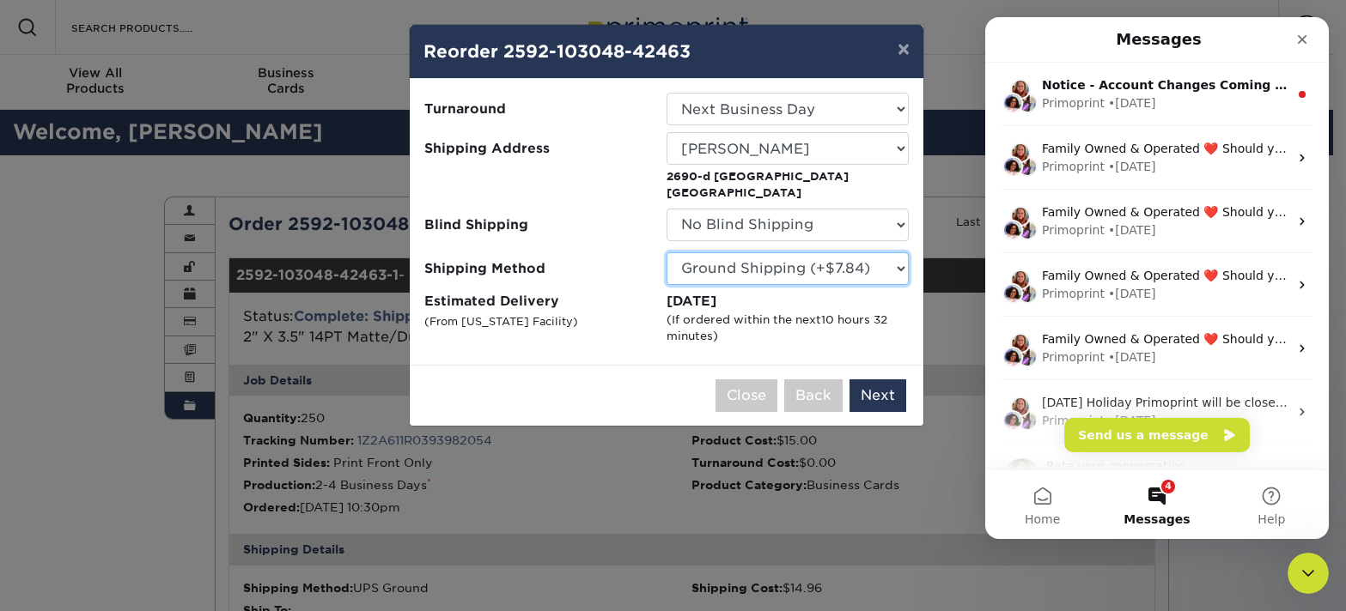
click at [764, 261] on select "Please Select Ground Shipping (+$7.84) 3 Day Shipping Service (+$15.34) 2 Day A…" at bounding box center [787, 268] width 242 height 33
select select "14"
click at [818, 261] on select "Please Select Ground Shipping (+$7.84) 3 Day Shipping Service (+$15.34) 2 Day A…" at bounding box center [787, 268] width 242 height 33
click at [893, 54] on button "×" at bounding box center [904, 49] width 40 height 48
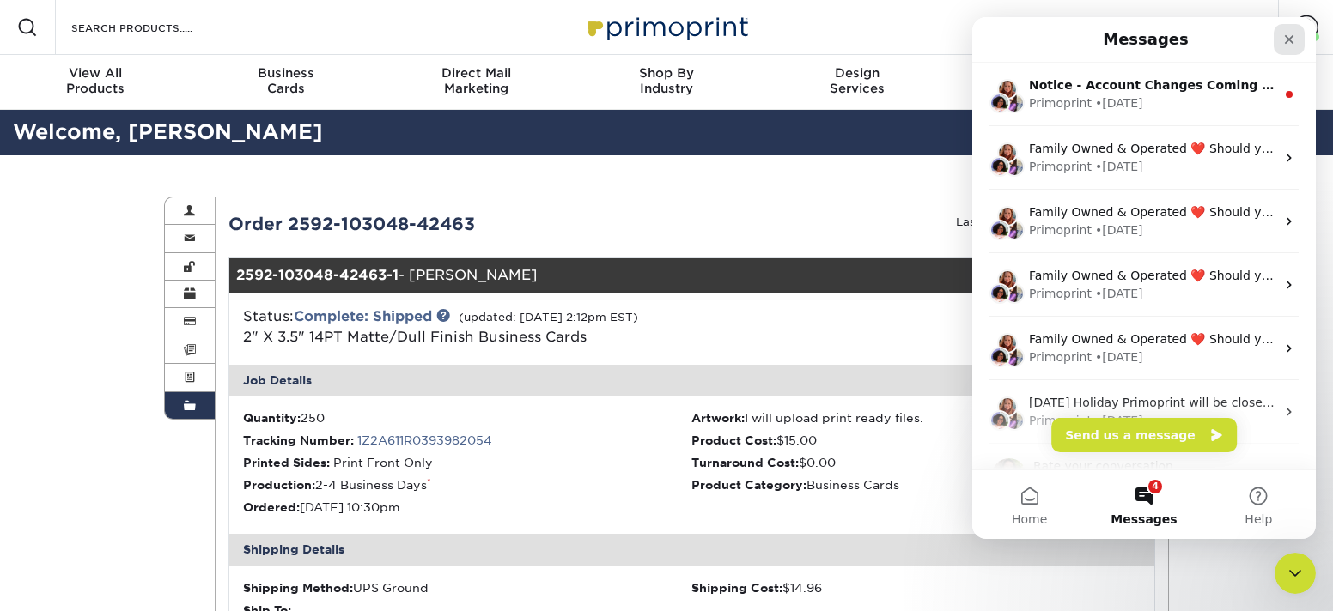
click at [1290, 43] on icon "Close" at bounding box center [1289, 40] width 14 height 14
